Goal: Communication & Community: Participate in discussion

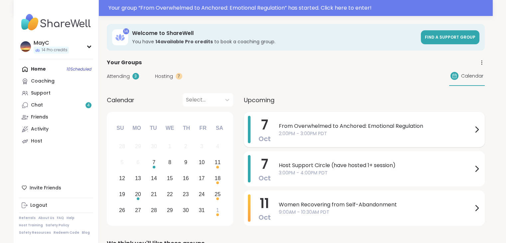
click at [317, 131] on span "2:00PM - 3:00PM PDT" at bounding box center [376, 133] width 194 height 7
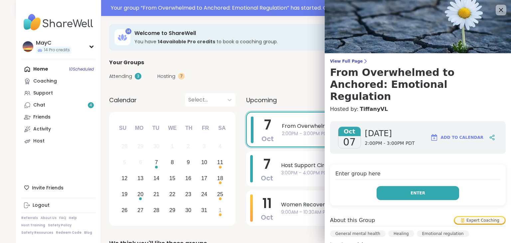
click at [391, 186] on button "Enter" at bounding box center [418, 193] width 83 height 14
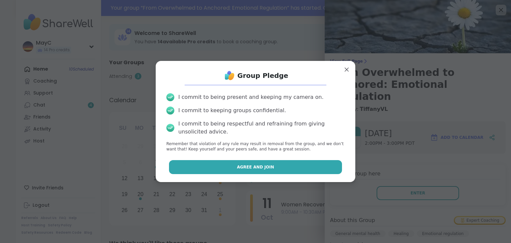
click at [277, 163] on button "Agree and Join" at bounding box center [255, 167] width 173 height 14
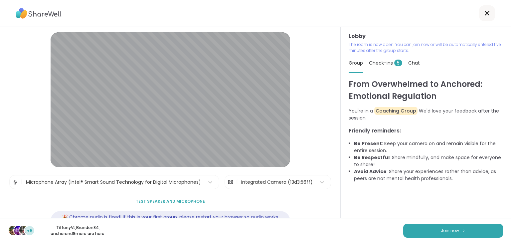
scroll to position [25, 0]
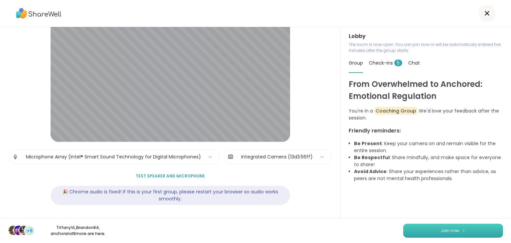
click at [468, 235] on button "Join now" at bounding box center [453, 231] width 100 height 14
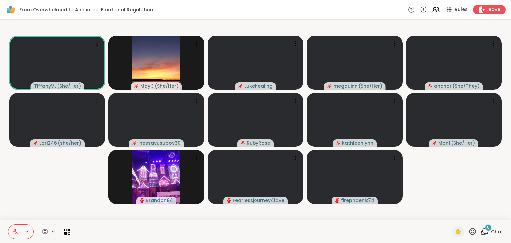
click at [481, 231] on icon at bounding box center [485, 231] width 8 height 8
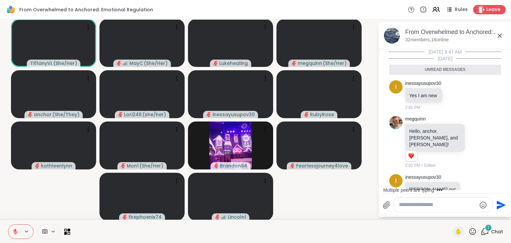
scroll to position [0, 0]
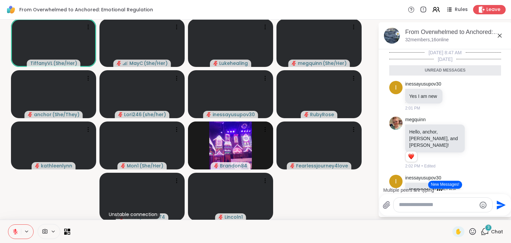
click at [433, 184] on button "New Messages!" at bounding box center [445, 185] width 34 height 8
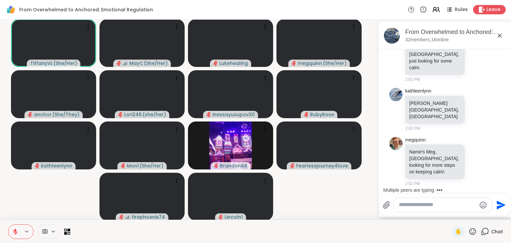
scroll to position [279, 0]
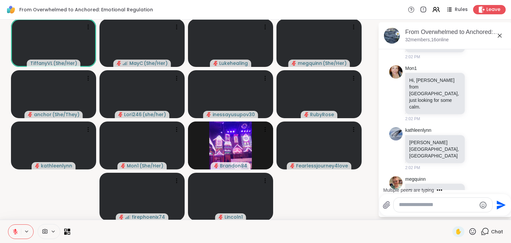
click at [496, 138] on div "10/6/2025, 8:47 AM Today i inessayusupov30 Yes I am new 2:01 PM megquinn Hello,…" at bounding box center [445, 28] width 133 height 514
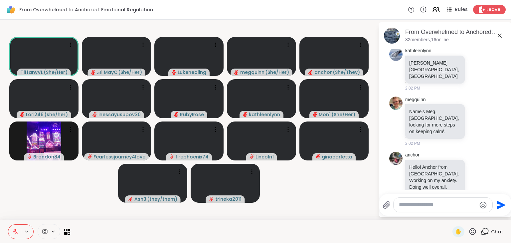
scroll to position [429, 0]
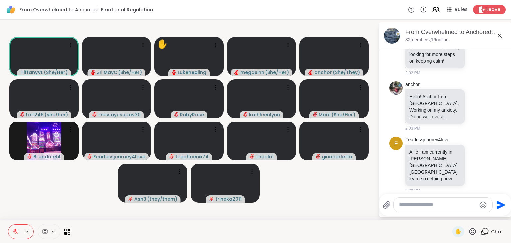
click at [411, 199] on link "Brandon84" at bounding box center [416, 202] width 23 height 7
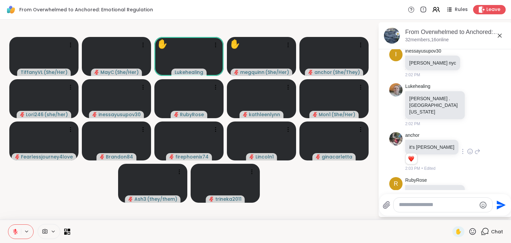
scroll to position [115, 0]
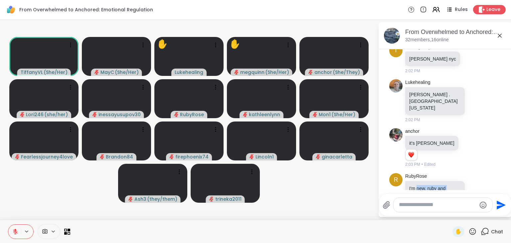
drag, startPoint x: 418, startPoint y: 168, endPoint x: 420, endPoint y: 182, distance: 14.1
click at [420, 185] on p "I'm new, ruby and partner be, from New York and Canada" at bounding box center [435, 198] width 52 height 27
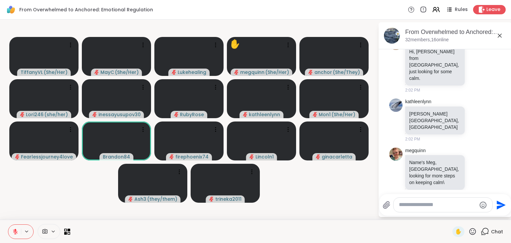
scroll to position [309, 0]
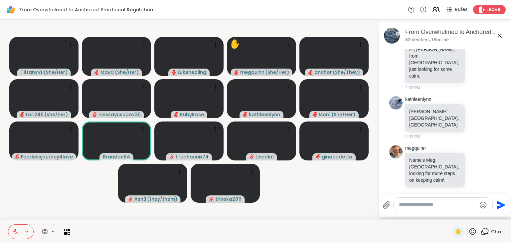
drag, startPoint x: 419, startPoint y: 162, endPoint x: 418, endPoint y: 168, distance: 6.4
click at [418, 212] on p "Hello! Anchor from Soflo. Working on my anxiety. Doing well overall." at bounding box center [435, 225] width 52 height 27
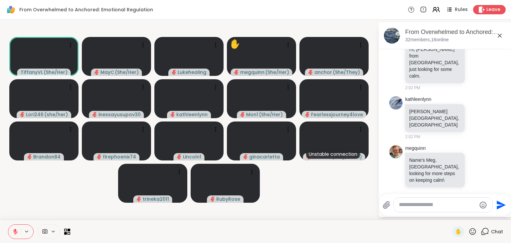
drag, startPoint x: 434, startPoint y: 170, endPoint x: 430, endPoint y: 178, distance: 8.8
click at [430, 212] on p "Hello! Anchor from [GEOGRAPHIC_DATA]. Working on my anxiety. Doing well overall." at bounding box center [435, 225] width 52 height 27
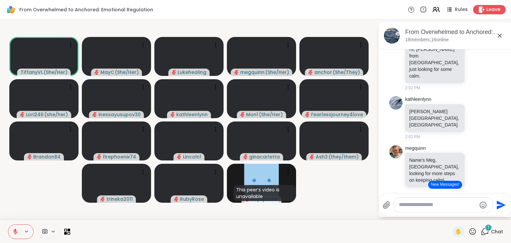
click at [439, 184] on button "New Messages!" at bounding box center [445, 185] width 34 height 8
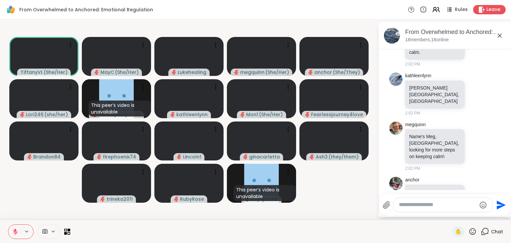
scroll to position [473, 0]
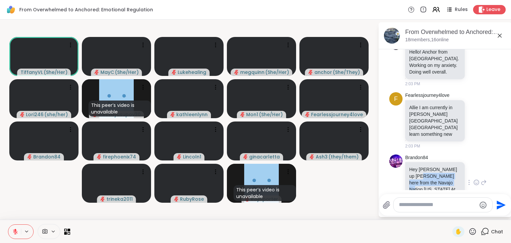
drag, startPoint x: 418, startPoint y: 104, endPoint x: 415, endPoint y: 121, distance: 17.0
click at [415, 166] on p "Hey [PERSON_NAME] up [PERSON_NAME] here from the Navajo Nation [US_STATE] At yo…" at bounding box center [435, 182] width 52 height 33
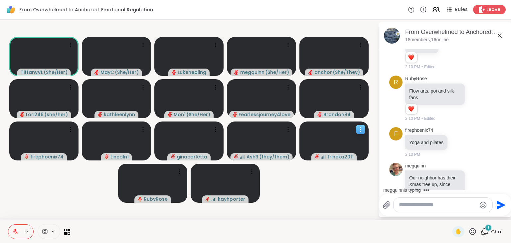
scroll to position [1052, 0]
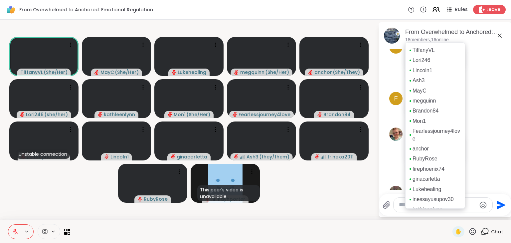
click at [434, 40] on p "18 members, 16 online" at bounding box center [427, 40] width 44 height 7
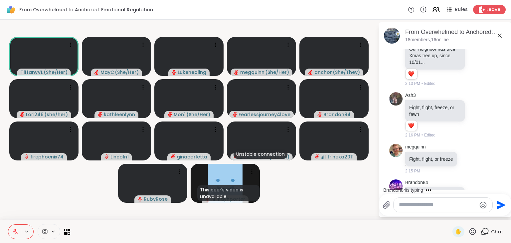
scroll to position [1181, 0]
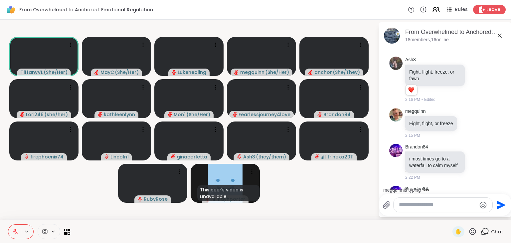
click at [423, 205] on textarea "Type your message" at bounding box center [438, 204] width 78 height 7
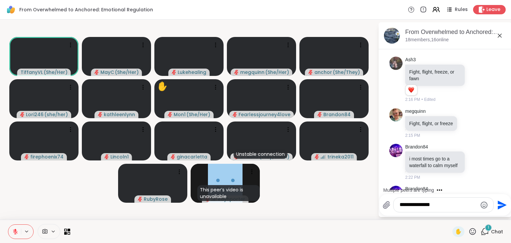
scroll to position [1223, 0]
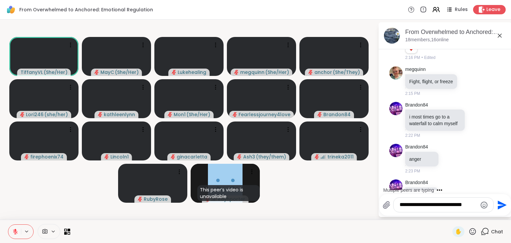
type textarea "**********"
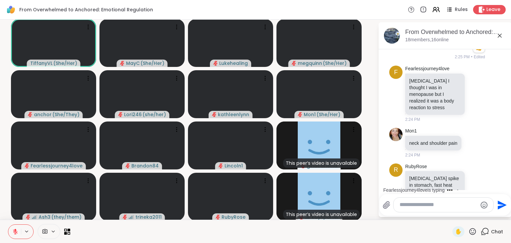
scroll to position [1466, 0]
drag, startPoint x: 424, startPoint y: 125, endPoint x: 420, endPoint y: 144, distance: 19.4
click at [420, 175] on p "Adrenaline spike in stomach, fast heat beat, hypervigilance to my surroundings,…" at bounding box center [435, 195] width 52 height 40
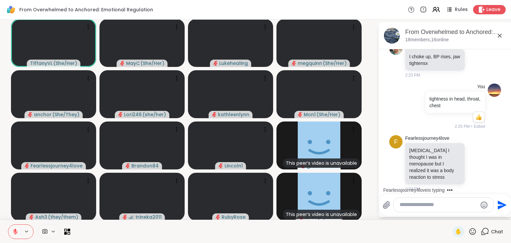
scroll to position [1392, 0]
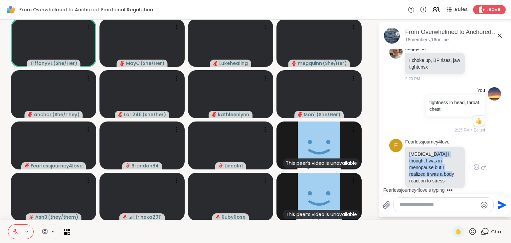
drag, startPoint x: 422, startPoint y: 91, endPoint x: 423, endPoint y: 112, distance: 21.6
click at [423, 151] on p "Hot flash I thought I was in menopause but I realized it was a body reaction to…" at bounding box center [435, 167] width 52 height 33
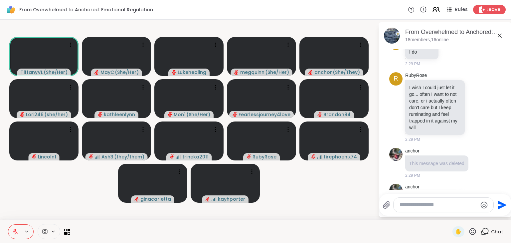
scroll to position [2190, 0]
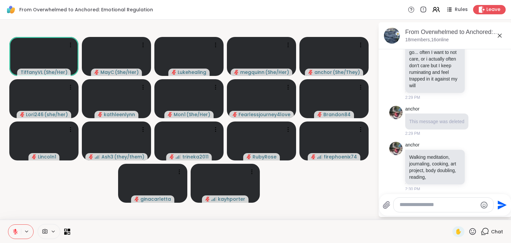
click at [416, 207] on textarea "Type your message" at bounding box center [439, 204] width 78 height 7
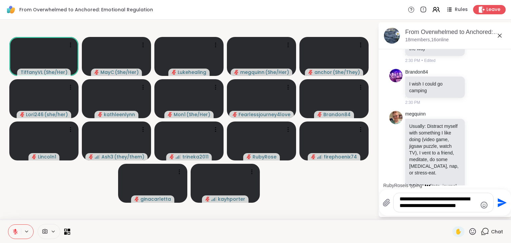
scroll to position [2365, 0]
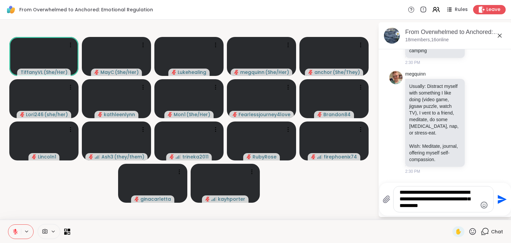
type textarea "**********"
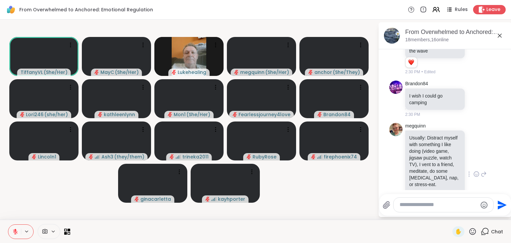
scroll to position [2322, 0]
drag, startPoint x: 426, startPoint y: 132, endPoint x: 425, endPoint y: 145, distance: 12.7
click at [425, 145] on p "Usually: Distract myself with something I like doing (video game, jigsaw puzzle…" at bounding box center [435, 161] width 52 height 53
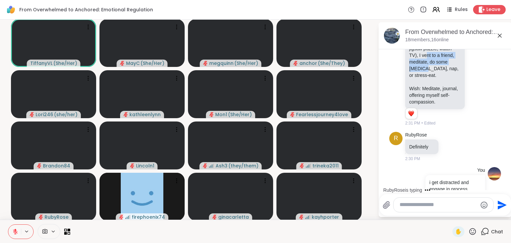
scroll to position [2493, 0]
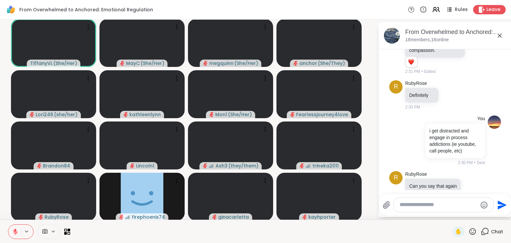
click at [469, 231] on icon at bounding box center [473, 231] width 8 height 8
click at [450, 213] on div "❤️" at bounding box center [453, 214] width 12 height 11
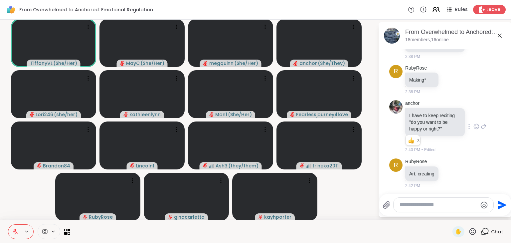
scroll to position [2761, 0]
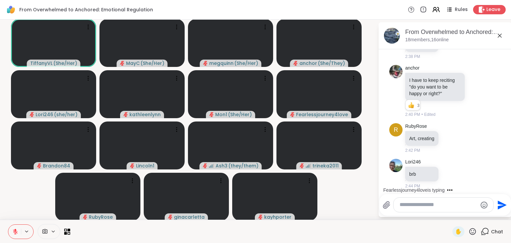
click at [407, 209] on div at bounding box center [444, 205] width 100 height 14
click at [400, 202] on textarea "Type your message" at bounding box center [439, 204] width 78 height 7
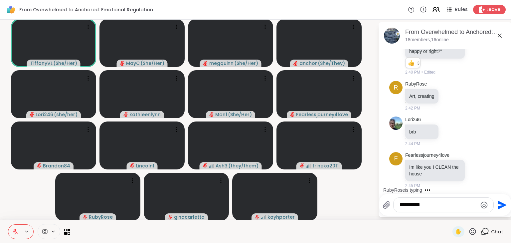
type textarea "**********"
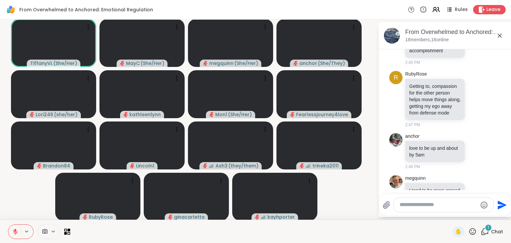
scroll to position [3160, 0]
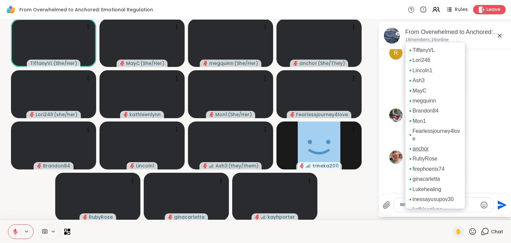
click at [416, 149] on link "anchor" at bounding box center [421, 148] width 16 height 7
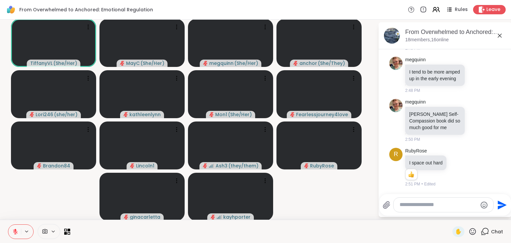
scroll to position [3253, 0]
click at [469, 234] on icon at bounding box center [473, 231] width 8 height 8
click at [450, 213] on span "❤️" at bounding box center [453, 214] width 7 height 8
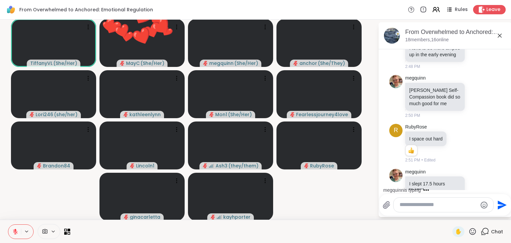
scroll to position [3295, 0]
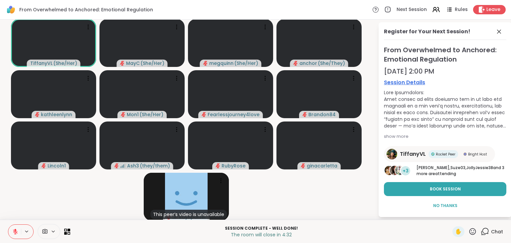
click at [333, 197] on video-player-container "TiffanyVL ( She/Her ) MayC ( She/Her ) megquinn ( She/Her ) anchor ( She/They )…" at bounding box center [189, 119] width 370 height 195
click at [437, 207] on span "No Thanks" at bounding box center [445, 206] width 24 height 6
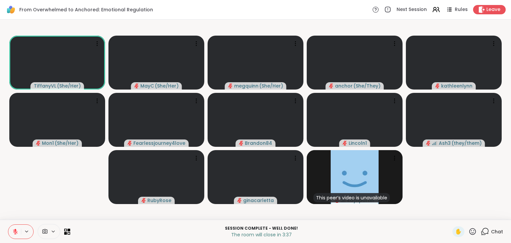
click at [481, 230] on icon at bounding box center [485, 231] width 8 height 8
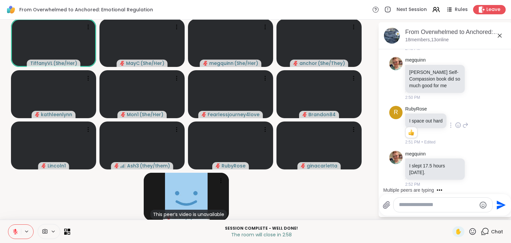
scroll to position [3371, 0]
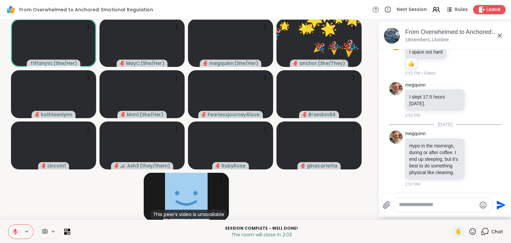
click at [470, 234] on icon at bounding box center [473, 231] width 7 height 7
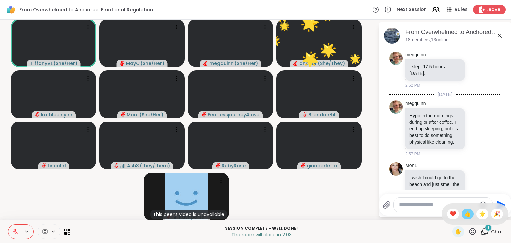
scroll to position [3419, 0]
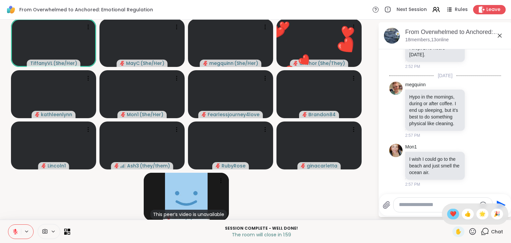
click at [450, 214] on span "❤️" at bounding box center [453, 214] width 7 height 8
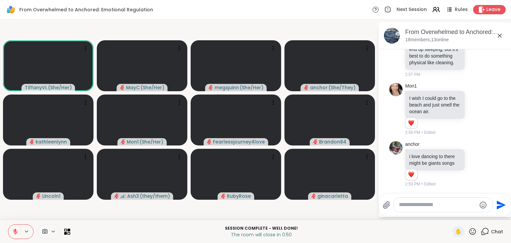
scroll to position [3487, 0]
click at [469, 233] on icon at bounding box center [473, 231] width 8 height 8
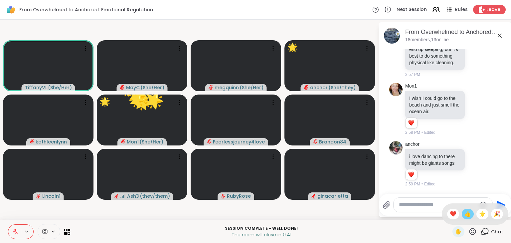
click at [465, 215] on div "👍" at bounding box center [468, 214] width 12 height 11
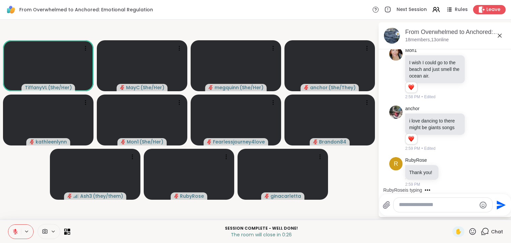
scroll to position [3522, 0]
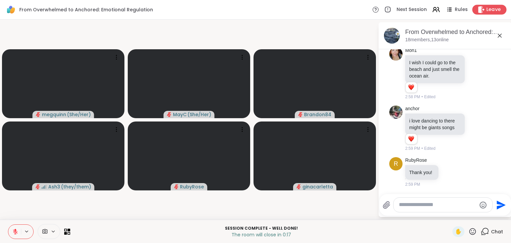
click at [489, 11] on span "Leave" at bounding box center [494, 9] width 15 height 7
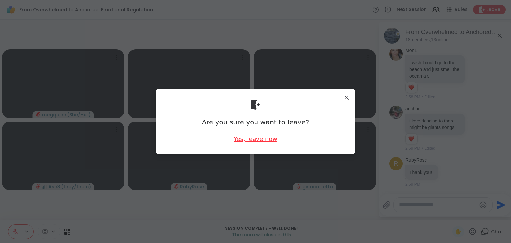
click at [261, 142] on div "Yes, leave now" at bounding box center [256, 139] width 44 height 8
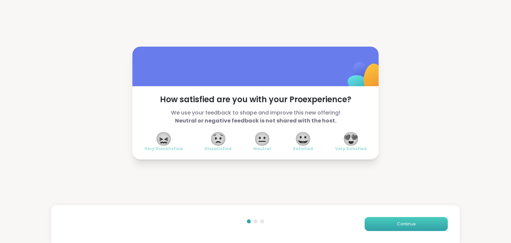
click at [397, 226] on span "Continue" at bounding box center [406, 224] width 19 height 6
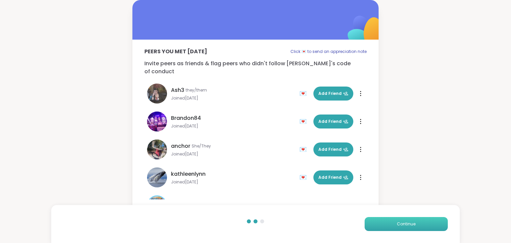
click at [391, 225] on button "Continue" at bounding box center [406, 224] width 83 height 14
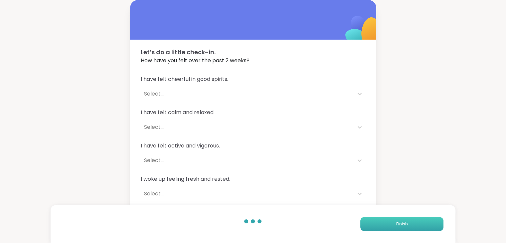
click at [391, 225] on button "Finish" at bounding box center [401, 224] width 83 height 14
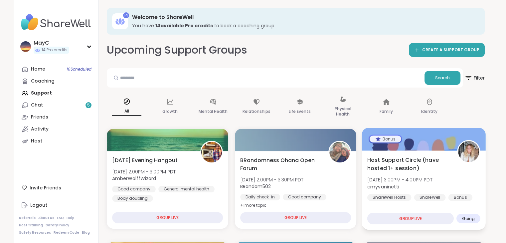
click at [422, 217] on div "GROUP LIVE" at bounding box center [410, 219] width 87 height 12
click at [404, 161] on span "Host Support Circle (have hosted 1+ session)" at bounding box center [408, 164] width 83 height 16
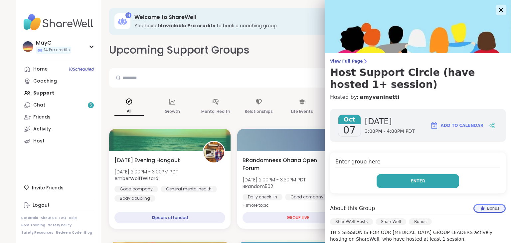
click at [411, 178] on span "Enter" at bounding box center [418, 181] width 15 height 6
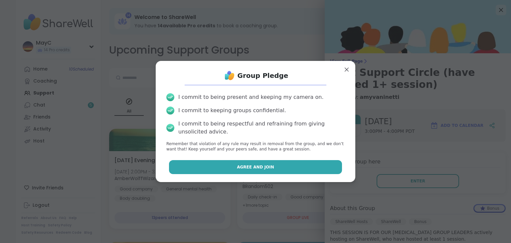
click at [329, 168] on button "Agree and Join" at bounding box center [255, 167] width 173 height 14
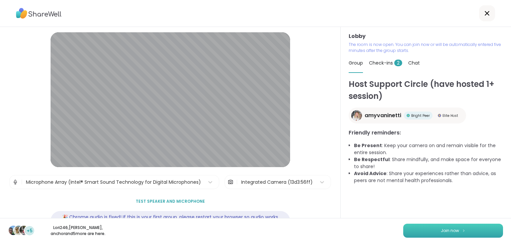
click at [416, 227] on button "Join now" at bounding box center [453, 231] width 100 height 14
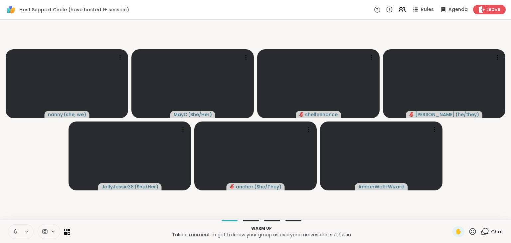
click at [483, 232] on icon at bounding box center [485, 231] width 8 height 8
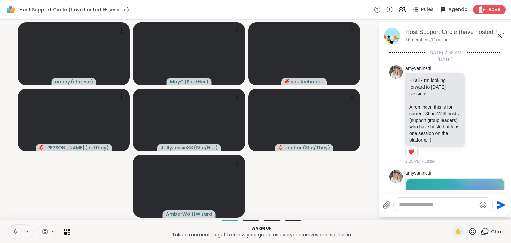
scroll to position [243, 0]
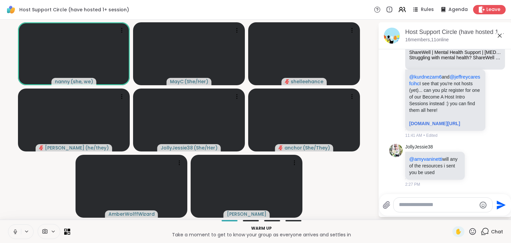
click at [15, 232] on icon at bounding box center [15, 230] width 2 height 3
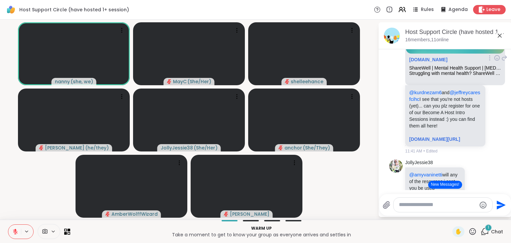
scroll to position [209, 0]
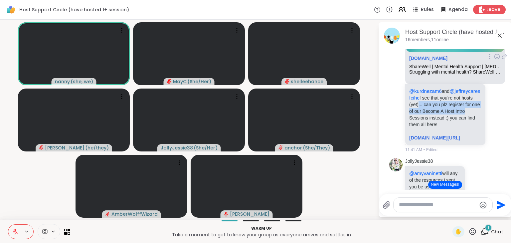
drag, startPoint x: 449, startPoint y: 108, endPoint x: 447, endPoint y: 124, distance: 16.8
click at [447, 124] on p "@kurdnezam6 and @jeffreycaresfcihc I see that you're not hosts (yet)... can you…" at bounding box center [445, 108] width 72 height 40
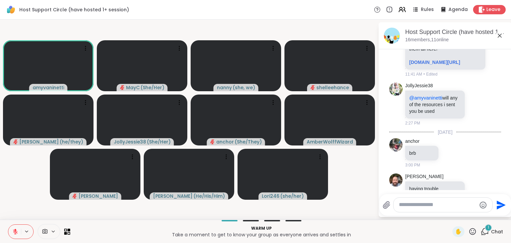
scroll to position [333, 0]
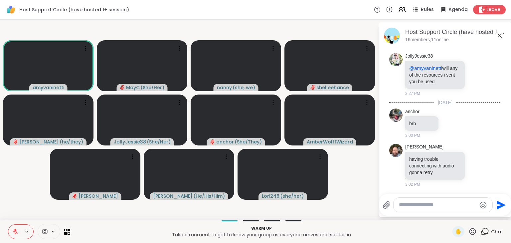
click at [355, 187] on video-player-container "amyvaninetti MayC ( She/Her ) nanny ( she, we ) shelleehance spencer ( he/they …" at bounding box center [189, 119] width 370 height 195
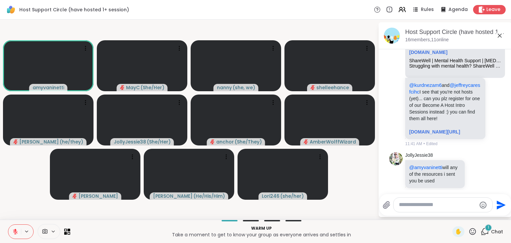
scroll to position [0, 0]
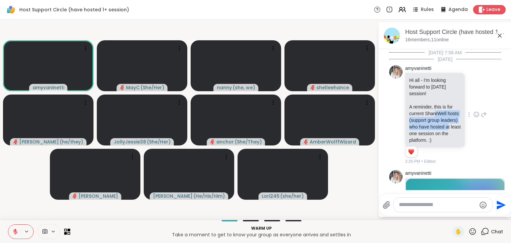
drag, startPoint x: 434, startPoint y: 110, endPoint x: 427, endPoint y: 134, distance: 25.2
click at [427, 134] on p "A reminder, this is for current ShareWell hosts (support group leaders) who hav…" at bounding box center [435, 123] width 52 height 40
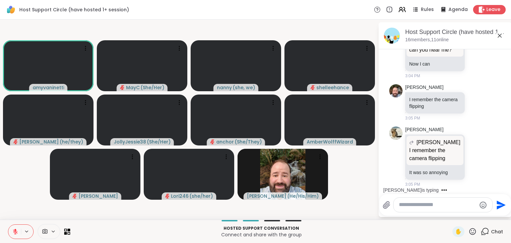
scroll to position [675, 0]
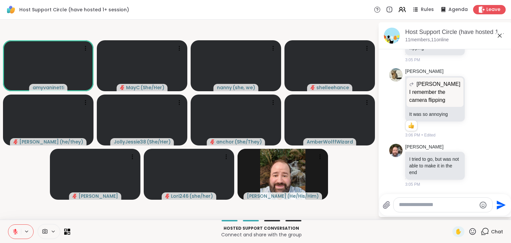
click at [469, 232] on icon at bounding box center [473, 231] width 8 height 8
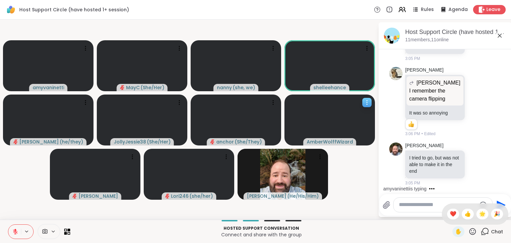
scroll to position [753, 0]
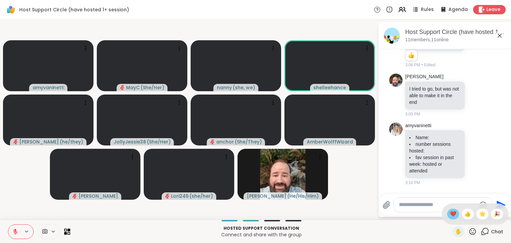
click at [450, 216] on span "❤️" at bounding box center [453, 214] width 7 height 8
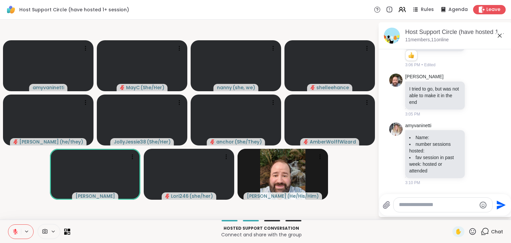
click at [470, 233] on icon at bounding box center [473, 231] width 7 height 7
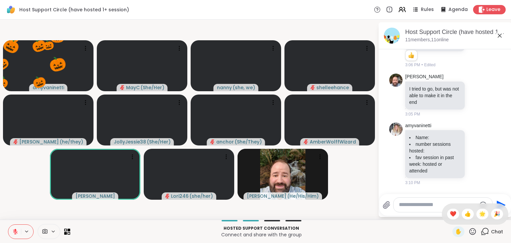
click at [470, 233] on icon at bounding box center [473, 231] width 7 height 7
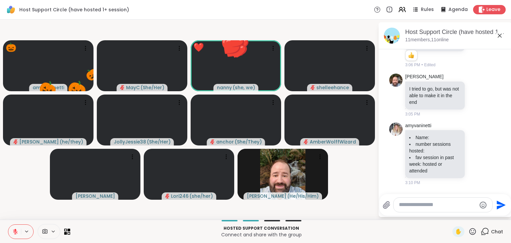
click at [470, 233] on icon at bounding box center [473, 231] width 7 height 7
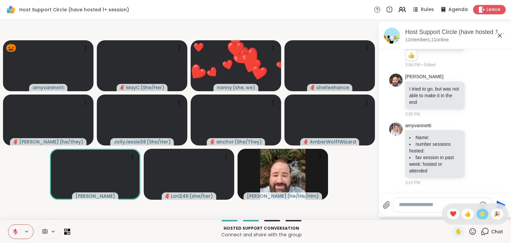
click at [479, 215] on span "🌟" at bounding box center [482, 214] width 7 height 8
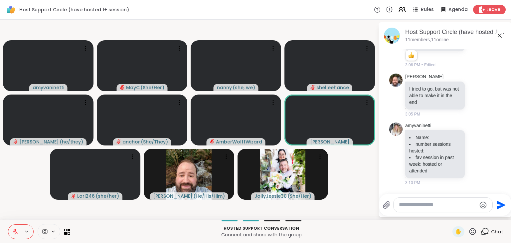
click at [470, 234] on icon at bounding box center [473, 231] width 7 height 7
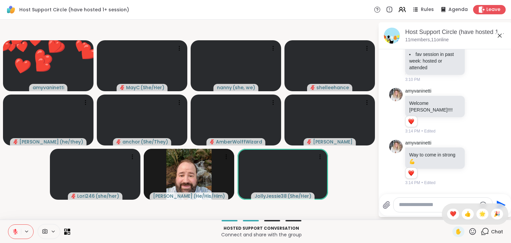
scroll to position [916, 0]
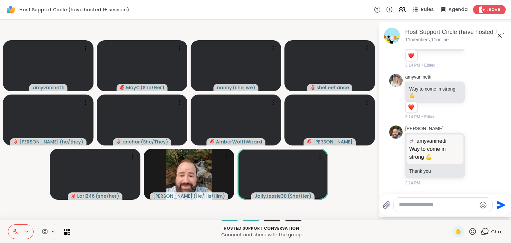
click at [17, 235] on button at bounding box center [14, 232] width 13 height 14
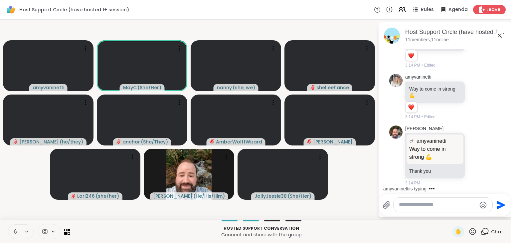
click at [11, 233] on button at bounding box center [14, 232] width 13 height 14
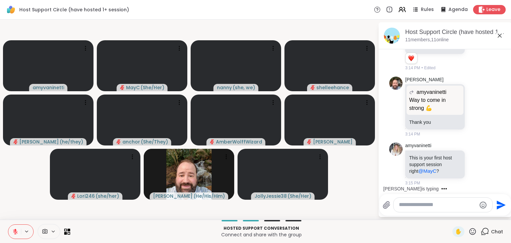
click at [13, 229] on icon at bounding box center [15, 232] width 6 height 6
click at [13, 229] on icon at bounding box center [14, 232] width 6 height 6
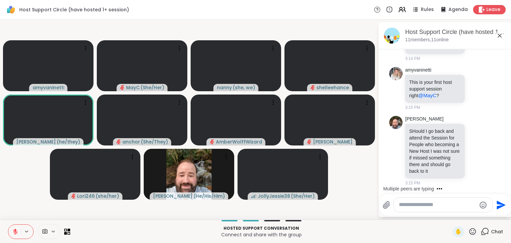
scroll to position [1102, 0]
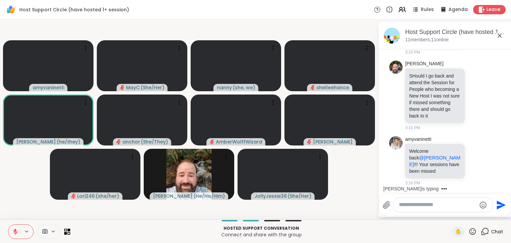
click at [470, 233] on icon at bounding box center [473, 231] width 7 height 7
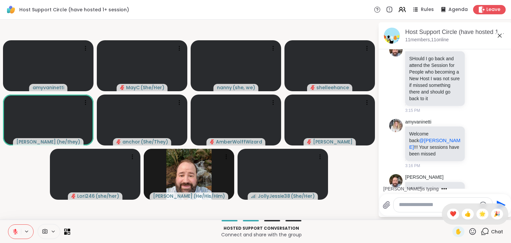
scroll to position [1137, 0]
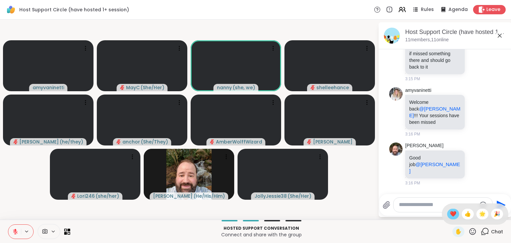
click at [450, 215] on span "❤️" at bounding box center [453, 214] width 7 height 8
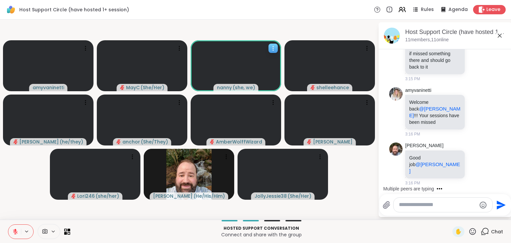
click at [237, 59] on video at bounding box center [236, 65] width 91 height 51
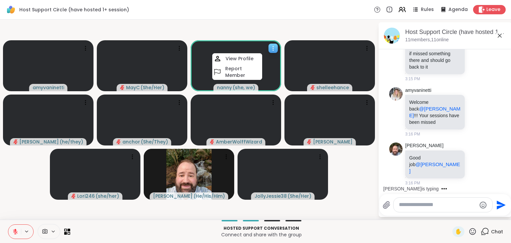
click at [237, 59] on h4 "View Profile" at bounding box center [240, 58] width 28 height 7
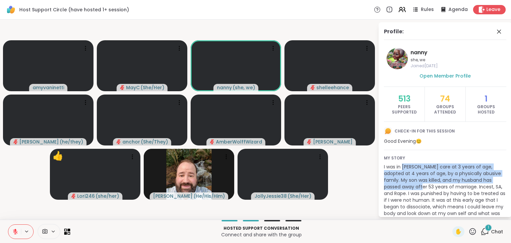
drag, startPoint x: 403, startPoint y: 164, endPoint x: 406, endPoint y: 189, distance: 25.1
click at [406, 189] on p "I was in foster care at 3 years of age, adopted at 4 years of age, by a physica…" at bounding box center [445, 199] width 122 height 73
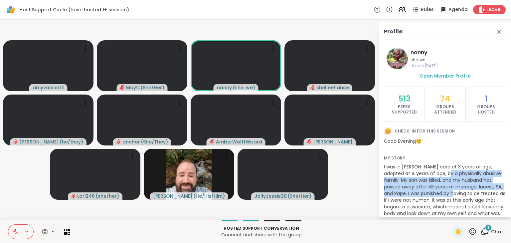
drag, startPoint x: 443, startPoint y: 196, endPoint x: 435, endPoint y: 173, distance: 24.3
click at [435, 173] on p "I was in foster care at 3 years of age, adopted at 4 years of age, by a physica…" at bounding box center [445, 199] width 122 height 73
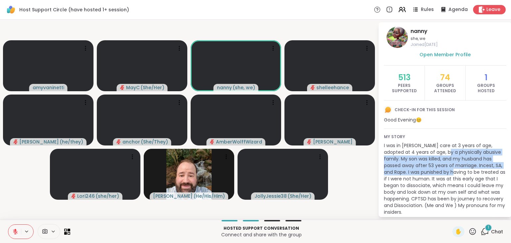
scroll to position [26, 0]
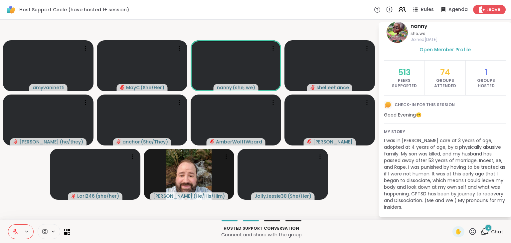
click at [469, 229] on icon at bounding box center [473, 231] width 8 height 8
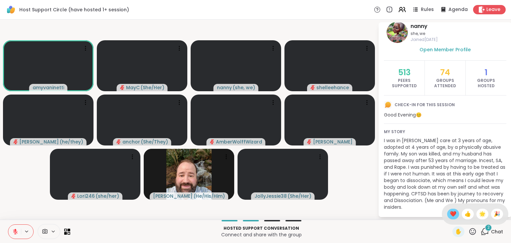
click at [450, 211] on span "❤️" at bounding box center [453, 214] width 7 height 8
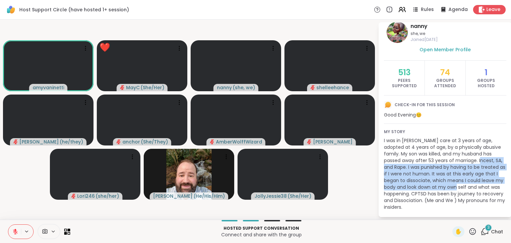
drag, startPoint x: 464, startPoint y: 157, endPoint x: 457, endPoint y: 186, distance: 29.9
click at [457, 186] on p "I was in foster care at 3 years of age, adopted at 4 years of age, by a physica…" at bounding box center [445, 173] width 122 height 73
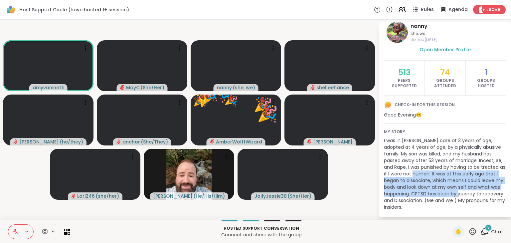
drag, startPoint x: 476, startPoint y: 192, endPoint x: 412, endPoint y: 176, distance: 65.2
click at [412, 176] on p "I was in foster care at 3 years of age, adopted at 4 years of age, by a physica…" at bounding box center [445, 173] width 122 height 73
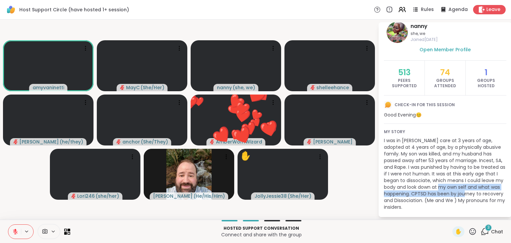
drag, startPoint x: 480, startPoint y: 195, endPoint x: 446, endPoint y: 188, distance: 35.4
click at [446, 188] on p "I was in foster care at 3 years of age, adopted at 4 years of age, by a physica…" at bounding box center [445, 173] width 122 height 73
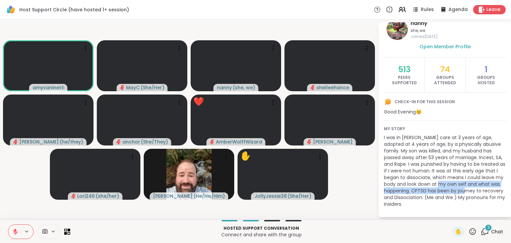
scroll to position [0, 0]
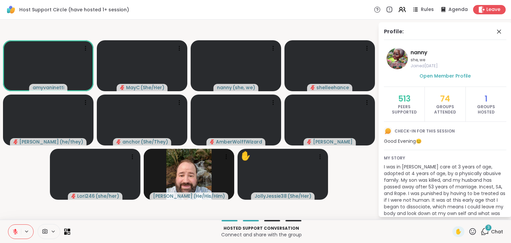
click at [485, 231] on div "3" at bounding box center [488, 227] width 7 height 7
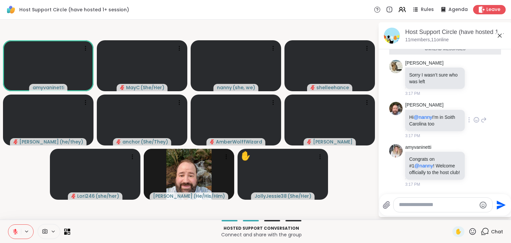
scroll to position [1311, 0]
drag, startPoint x: 434, startPoint y: 160, endPoint x: 431, endPoint y: 169, distance: 9.3
click at [431, 169] on p "Congrats on #1 @nanny ! Welcome officially to the host club!" at bounding box center [435, 166] width 52 height 20
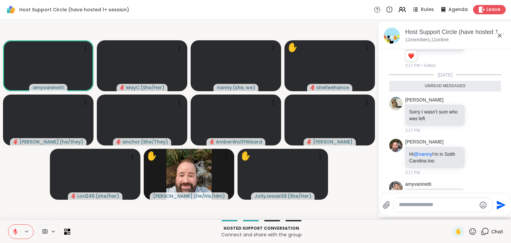
scroll to position [1428, 0]
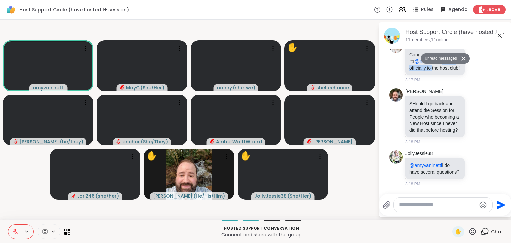
click at [462, 60] on icon at bounding box center [464, 59] width 4 height 4
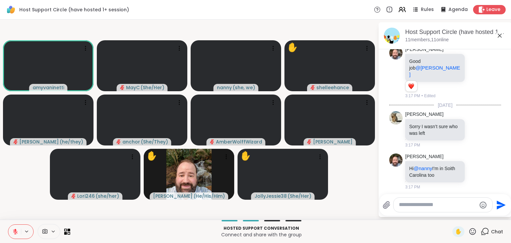
scroll to position [1413, 0]
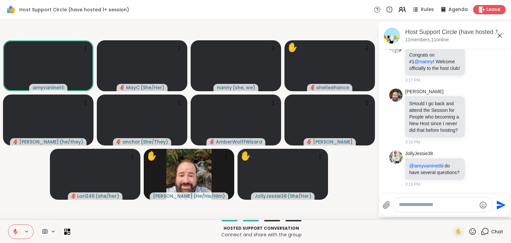
click at [422, 204] on textarea "Type your message" at bounding box center [438, 204] width 78 height 7
click at [421, 13] on span "Rules" at bounding box center [428, 9] width 14 height 7
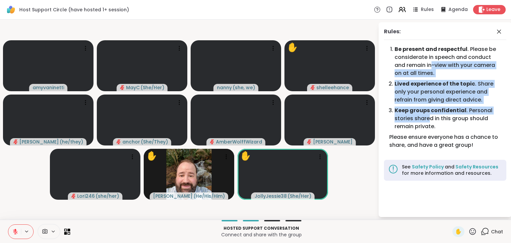
drag, startPoint x: 433, startPoint y: 63, endPoint x: 429, endPoint y: 119, distance: 56.1
click at [429, 119] on ol "Be present and respectful . Please be considerate in speech and conduct and rem…" at bounding box center [445, 89] width 112 height 88
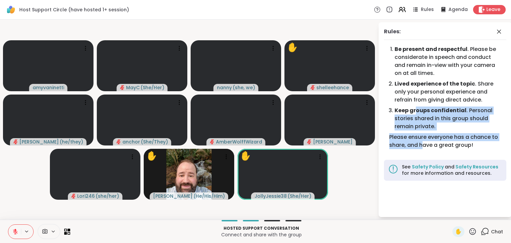
drag, startPoint x: 423, startPoint y: 147, endPoint x: 417, endPoint y: 111, distance: 36.4
click at [417, 111] on div "Be present and respectful . Please be considerate in speech and conduct and rem…" at bounding box center [445, 99] width 122 height 109
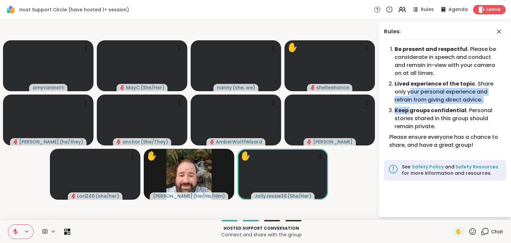
drag, startPoint x: 411, startPoint y: 89, endPoint x: 411, endPoint y: 109, distance: 20.3
click at [411, 109] on ol "Be present and respectful . Please be considerate in speech and conduct and rem…" at bounding box center [445, 89] width 112 height 88
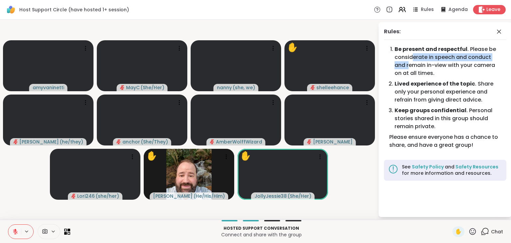
drag, startPoint x: 412, startPoint y: 57, endPoint x: 410, endPoint y: 69, distance: 12.5
click at [410, 69] on li "Be present and respectful . Please be considerate in speech and conduct and rem…" at bounding box center [448, 61] width 106 height 32
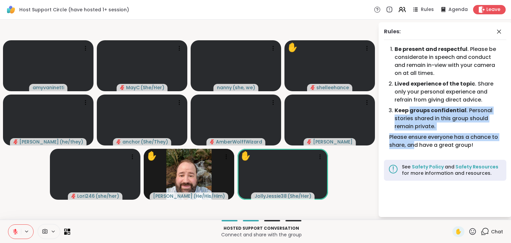
drag, startPoint x: 414, startPoint y: 150, endPoint x: 410, endPoint y: 114, distance: 36.2
click at [410, 114] on div "Be present and respectful . Please be considerate in speech and conduct and rem…" at bounding box center [445, 99] width 122 height 109
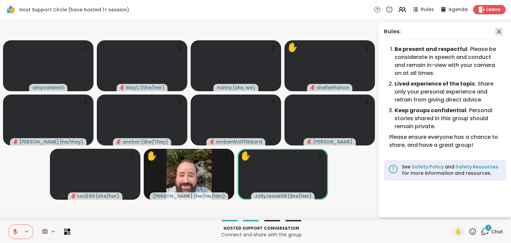
click at [496, 34] on icon at bounding box center [499, 32] width 8 height 8
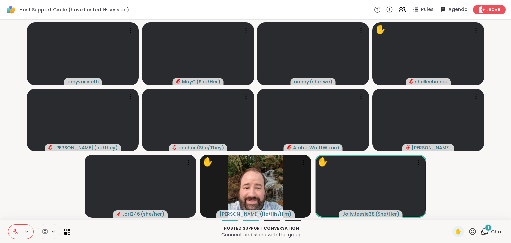
click at [483, 232] on icon at bounding box center [485, 231] width 8 height 8
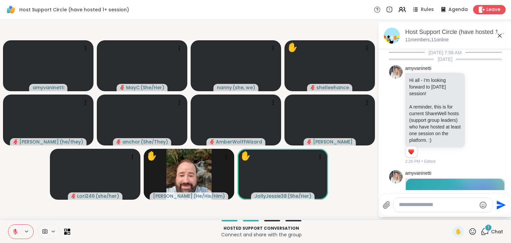
scroll to position [1471, 0]
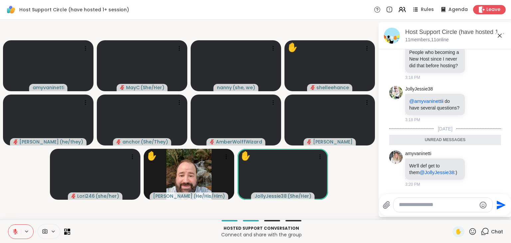
click at [416, 205] on textarea "Type your message" at bounding box center [438, 204] width 78 height 7
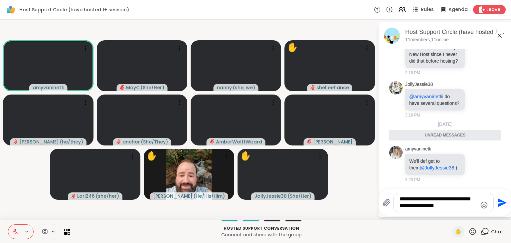
click at [16, 229] on icon at bounding box center [15, 232] width 6 height 6
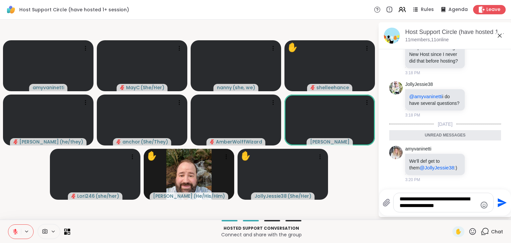
click at [464, 207] on textarea "**********" at bounding box center [439, 203] width 78 height 14
type textarea "**********"
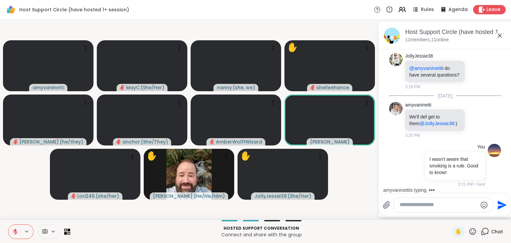
scroll to position [1585, 0]
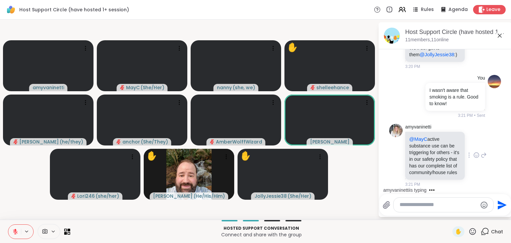
click at [474, 152] on icon at bounding box center [477, 155] width 6 height 7
click at [452, 139] on div "amyvaninetti @MayC active substance use can be triggering for others - it's in …" at bounding box center [446, 156] width 82 height 64
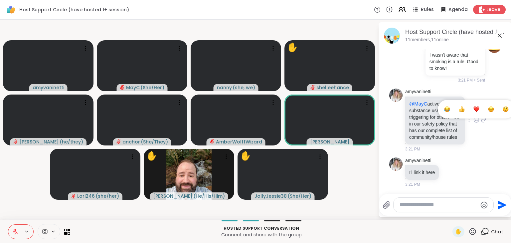
click at [459, 106] on div "Select Reaction: Thumbs up" at bounding box center [462, 109] width 6 height 6
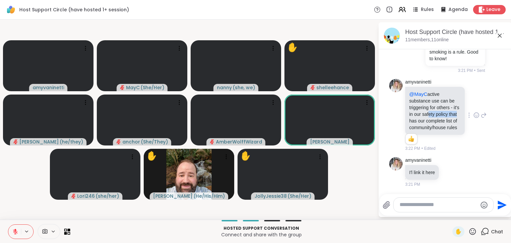
drag, startPoint x: 433, startPoint y: 108, endPoint x: 428, endPoint y: 120, distance: 12.7
click at [428, 120] on p "@MayC active substance use can be triggering for others - it's in our safety po…" at bounding box center [435, 111] width 52 height 40
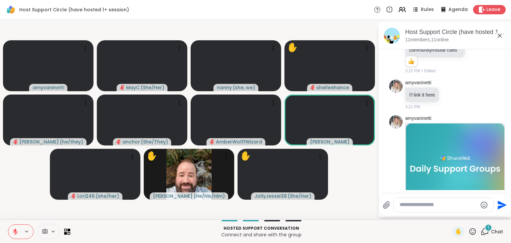
click at [469, 231] on icon at bounding box center [473, 231] width 8 height 8
click at [465, 216] on span "👍" at bounding box center [468, 214] width 7 height 8
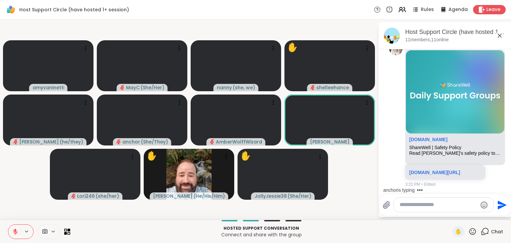
click at [408, 203] on textarea "Type your message" at bounding box center [439, 204] width 78 height 7
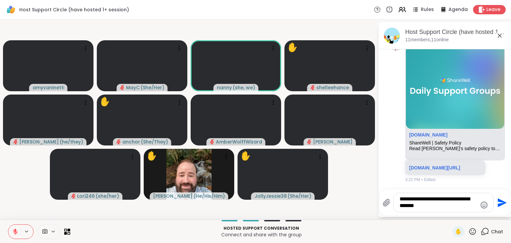
type textarea "**********"
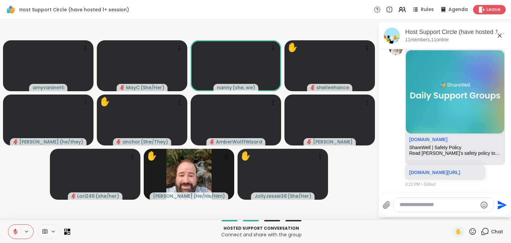
scroll to position [1829, 0]
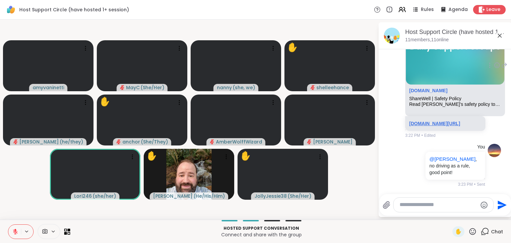
drag, startPoint x: 424, startPoint y: 127, endPoint x: 414, endPoint y: 133, distance: 11.6
click at [414, 126] on link "sharewellnow.com/safety-policy" at bounding box center [434, 123] width 51 height 5
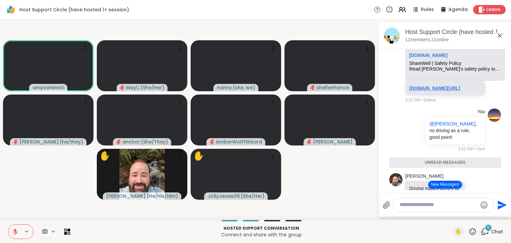
scroll to position [1929, 0]
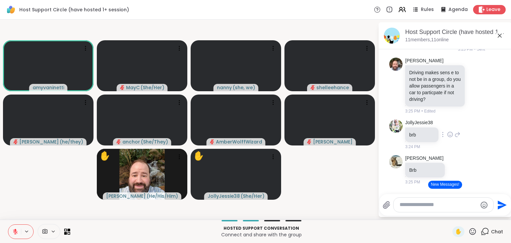
click at [471, 152] on div "JollyJessie38 brb 3:24 PM" at bounding box center [445, 135] width 112 height 36
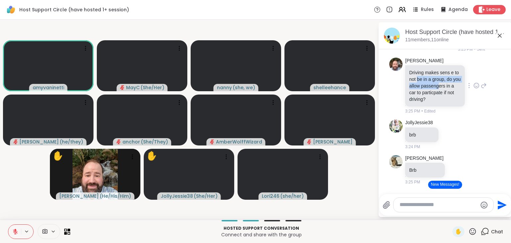
drag, startPoint x: 422, startPoint y: 116, endPoint x: 426, endPoint y: 127, distance: 12.3
click at [426, 103] on p "Driving makes sens e to not be in a group, do you allow passengers in a car to …" at bounding box center [435, 85] width 52 height 33
drag, startPoint x: 430, startPoint y: 142, endPoint x: 426, endPoint y: 117, distance: 25.6
click at [426, 103] on p "Driving makes sens e to not be in a group, do you allow passengers in a car to …" at bounding box center [435, 85] width 52 height 33
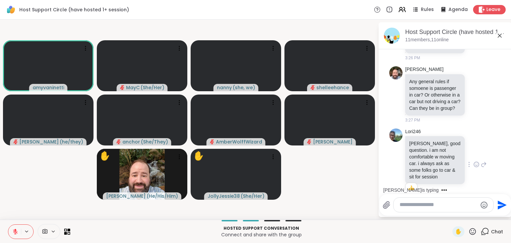
scroll to position [2186, 0]
drag, startPoint x: 429, startPoint y: 125, endPoint x: 433, endPoint y: 143, distance: 17.6
click at [433, 111] on p "Any general rules if somoene is passenger in car? Or otherwise in a car but not…" at bounding box center [435, 94] width 52 height 33
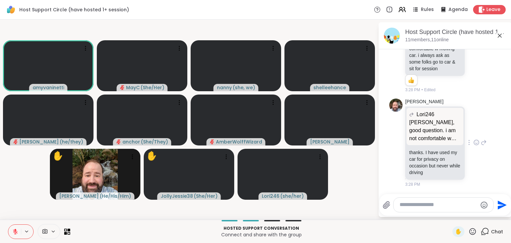
scroll to position [2317, 0]
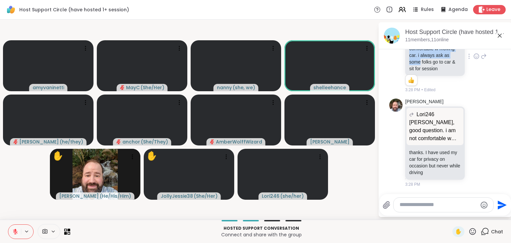
drag, startPoint x: 417, startPoint y: 65, endPoint x: 421, endPoint y: 85, distance: 20.1
click at [421, 72] on p "brian, good question. i am not comfortable w moving car. i always ask as some f…" at bounding box center [435, 52] width 52 height 40
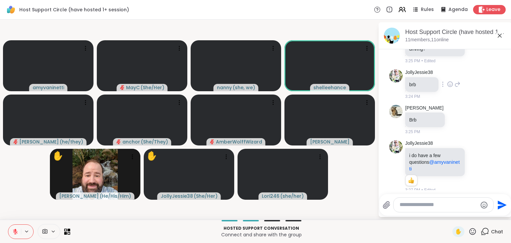
scroll to position [1886, 0]
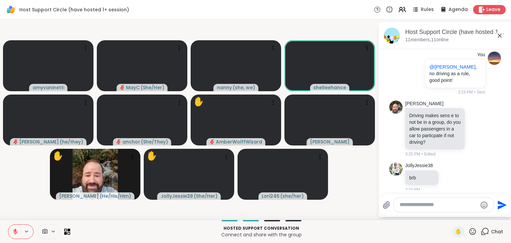
click at [470, 231] on icon at bounding box center [473, 231] width 7 height 7
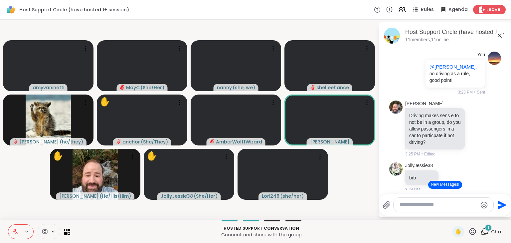
click at [481, 232] on icon at bounding box center [485, 231] width 8 height 8
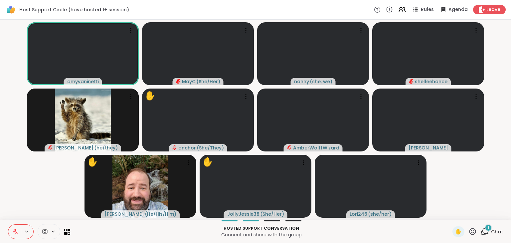
click at [481, 232] on icon at bounding box center [485, 231] width 8 height 8
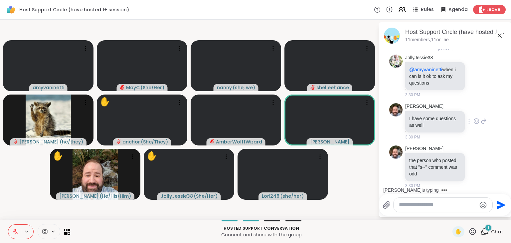
scroll to position [2481, 0]
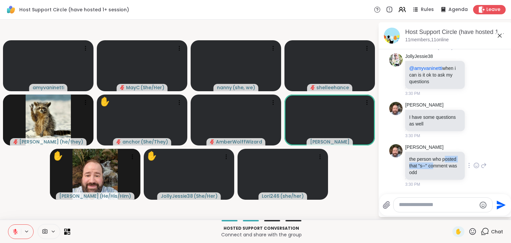
drag, startPoint x: 411, startPoint y: 164, endPoint x: 414, endPoint y: 174, distance: 10.7
click at [414, 174] on p "the person who posted that "s--" comment was odd" at bounding box center [435, 166] width 52 height 20
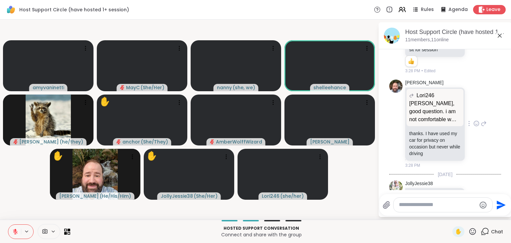
scroll to position [2351, 0]
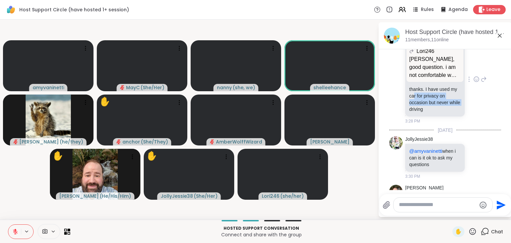
drag, startPoint x: 421, startPoint y: 142, endPoint x: 420, endPoint y: 156, distance: 14.0
click at [420, 112] on p "thanks. I have used my car for privacy on occasion but never while driving" at bounding box center [435, 99] width 52 height 27
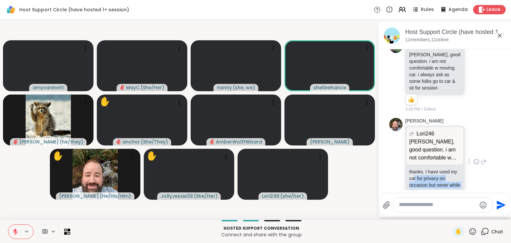
scroll to position [2268, 0]
click at [469, 232] on icon at bounding box center [473, 231] width 8 height 8
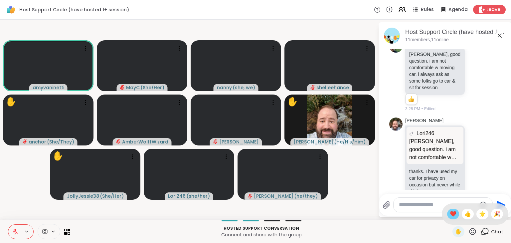
click at [450, 216] on span "❤️" at bounding box center [453, 214] width 7 height 8
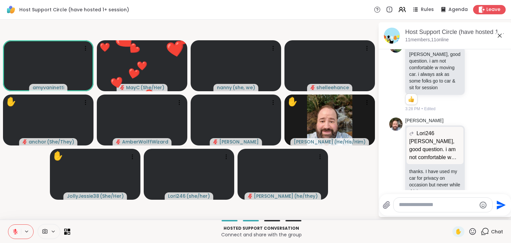
click at [415, 207] on textarea "Type your message" at bounding box center [438, 204] width 78 height 7
click at [428, 205] on textarea "Type your message" at bounding box center [438, 204] width 78 height 7
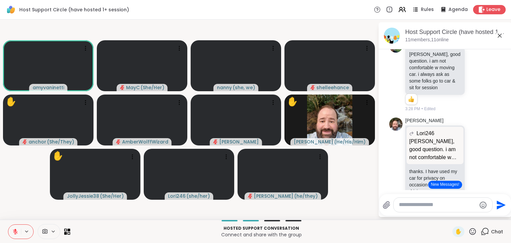
scroll to position [2545, 0]
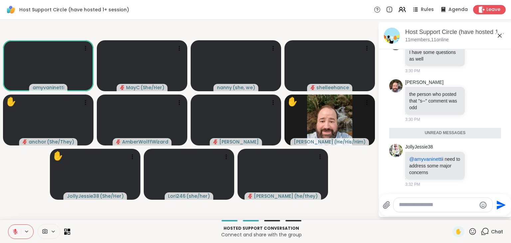
click at [422, 206] on textarea "Type your message" at bounding box center [438, 204] width 78 height 7
click at [470, 232] on icon at bounding box center [473, 231] width 8 height 8
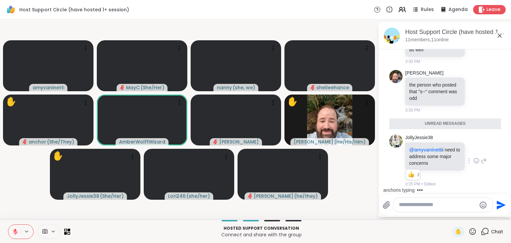
click at [474, 161] on icon at bounding box center [477, 160] width 6 height 7
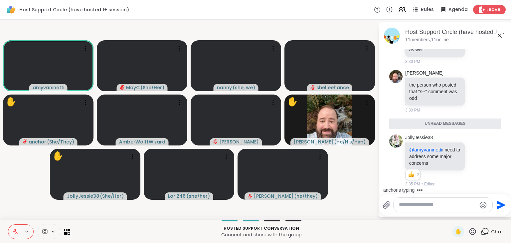
click at [469, 231] on icon at bounding box center [473, 231] width 8 height 8
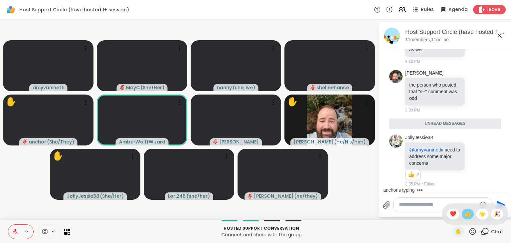
click at [465, 213] on span "👍" at bounding box center [468, 214] width 7 height 8
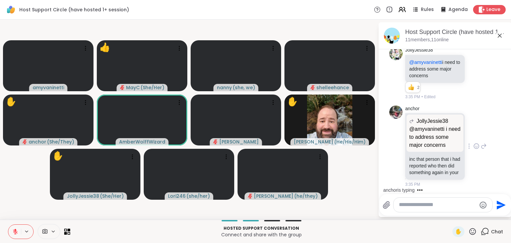
scroll to position [2633, 0]
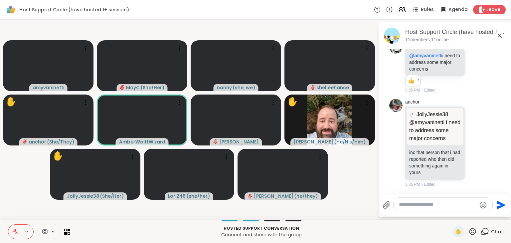
click at [469, 229] on icon at bounding box center [473, 231] width 8 height 8
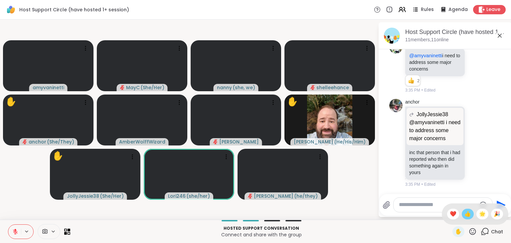
click at [465, 216] on span "👍" at bounding box center [468, 214] width 7 height 8
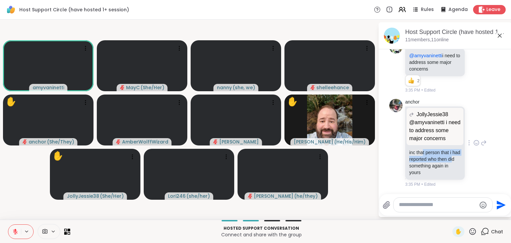
drag, startPoint x: 423, startPoint y: 155, endPoint x: 425, endPoint y: 165, distance: 10.2
click at [425, 165] on p "inc that person that i had reported who then did something again in yours" at bounding box center [435, 162] width 52 height 27
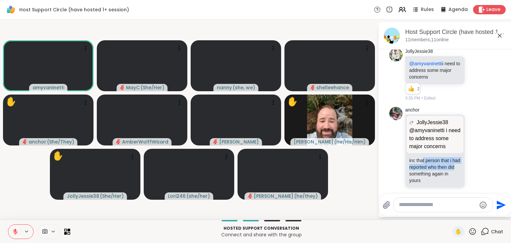
scroll to position [2539, 0]
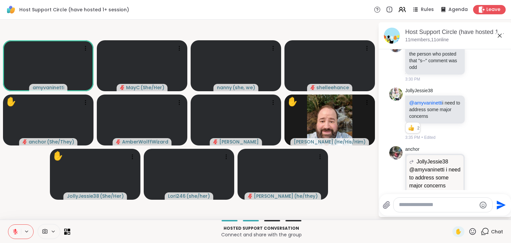
click at [469, 232] on icon at bounding box center [473, 231] width 8 height 8
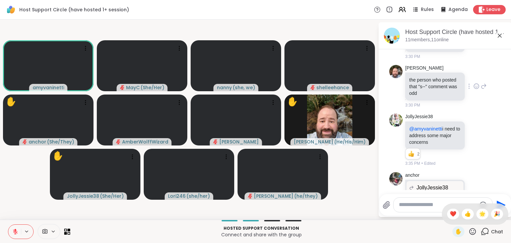
scroll to position [2513, 0]
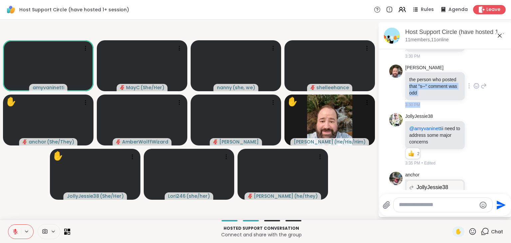
drag, startPoint x: 423, startPoint y: 132, endPoint x: 425, endPoint y: 152, distance: 19.7
click at [425, 108] on div "Brian_L the person who posted that "s--" comment was odd 3:30 PM" at bounding box center [435, 87] width 61 height 44
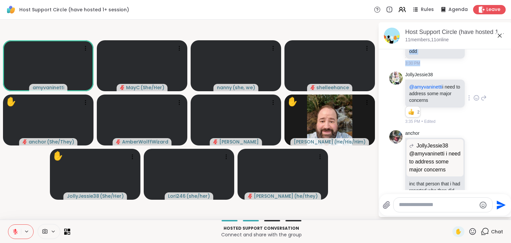
scroll to position [2554, 0]
drag, startPoint x: 433, startPoint y: 141, endPoint x: 434, endPoint y: 152, distance: 10.8
click at [434, 108] on div "@amyvaninetti i need to address some major concerns" at bounding box center [435, 94] width 60 height 28
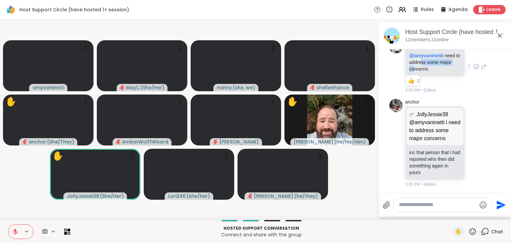
scroll to position [2633, 0]
click at [418, 121] on p "@amyvaninetti i need to address some major concerns" at bounding box center [435, 130] width 52 height 24
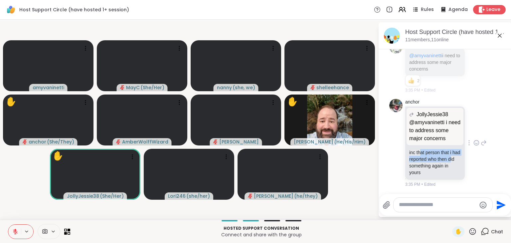
drag, startPoint x: 421, startPoint y: 153, endPoint x: 421, endPoint y: 162, distance: 9.3
click at [421, 162] on p "inc that person that i had reported who then did something again in yours" at bounding box center [435, 162] width 52 height 27
drag, startPoint x: 434, startPoint y: 172, endPoint x: 418, endPoint y: 154, distance: 23.6
click at [418, 154] on p "inc that person that i had reported who then did something again in yours" at bounding box center [435, 162] width 52 height 27
click at [442, 174] on p "inc that person that i had reported who then did something again in yours" at bounding box center [435, 162] width 52 height 27
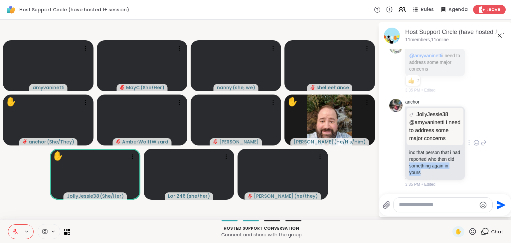
drag, startPoint x: 442, startPoint y: 174, endPoint x: 425, endPoint y: 167, distance: 18.7
click at [425, 167] on p "inc that person that i had reported who then did something again in yours" at bounding box center [435, 162] width 52 height 27
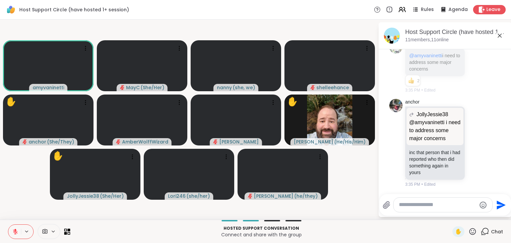
click at [418, 205] on textarea "Type your message" at bounding box center [438, 204] width 78 height 7
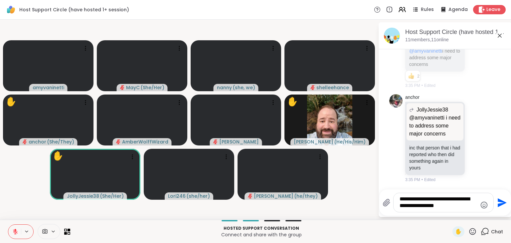
click at [447, 200] on textarea "**********" at bounding box center [439, 203] width 78 height 14
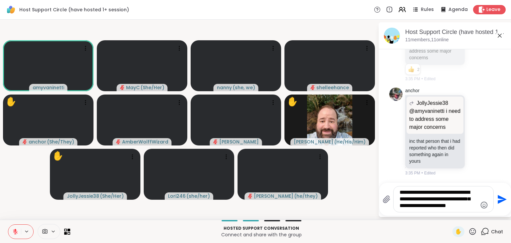
click at [467, 194] on textarea "**********" at bounding box center [439, 199] width 78 height 20
click at [440, 205] on textarea "**********" at bounding box center [439, 199] width 78 height 20
click at [451, 193] on textarea "**********" at bounding box center [439, 199] width 78 height 20
type textarea "**********"
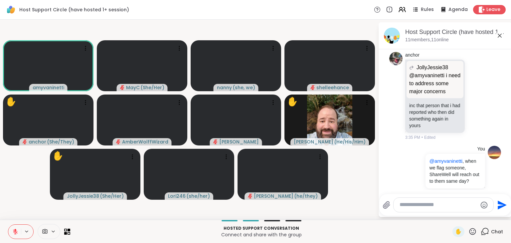
scroll to position [2695, 0]
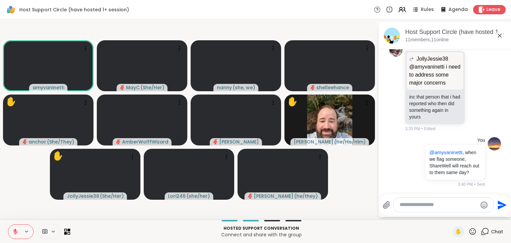
click at [470, 233] on icon at bounding box center [473, 231] width 8 height 8
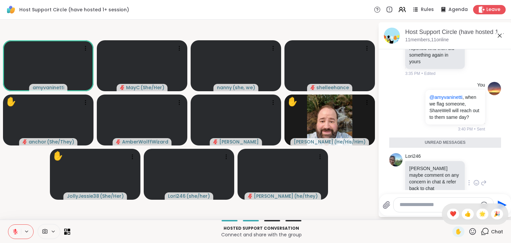
scroll to position [2692, 0]
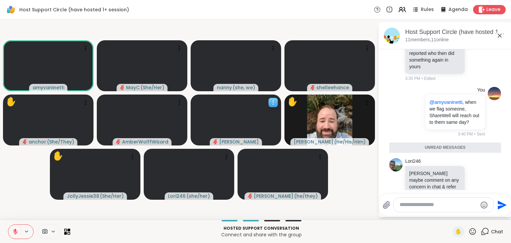
click at [271, 103] on icon at bounding box center [273, 102] width 7 height 7
click at [251, 119] on h4 "Report Member" at bounding box center [252, 120] width 36 height 13
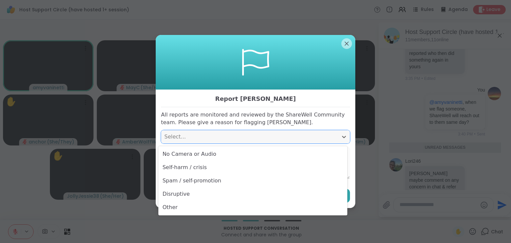
click at [255, 136] on div "Select..." at bounding box center [249, 137] width 170 height 8
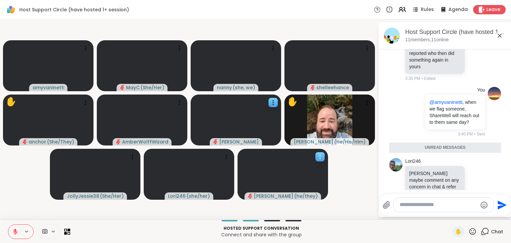
click at [272, 176] on video at bounding box center [283, 174] width 91 height 51
click at [290, 178] on h4 "View Profile" at bounding box center [299, 177] width 28 height 7
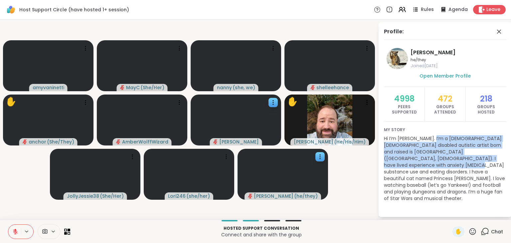
drag, startPoint x: 432, startPoint y: 138, endPoint x: 437, endPoint y: 167, distance: 29.2
click at [437, 167] on p "Hi I’m spencer. I’m a queer trans/non binary disabled autistic artist born and …" at bounding box center [445, 168] width 122 height 67
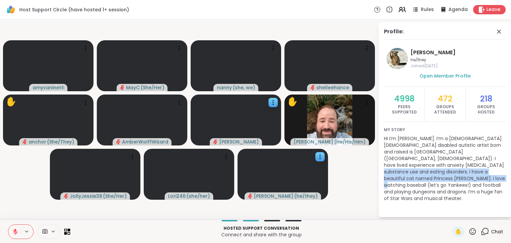
drag, startPoint x: 454, startPoint y: 167, endPoint x: 453, endPoint y: 181, distance: 13.7
click at [453, 181] on p "Hi I’m spencer. I’m a queer trans/non binary disabled autistic artist born and …" at bounding box center [445, 168] width 122 height 67
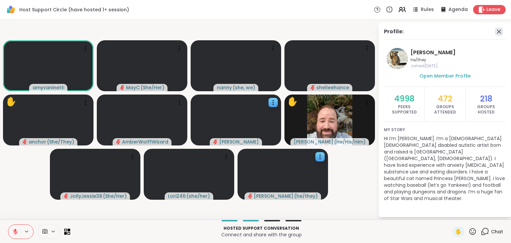
click at [499, 31] on icon at bounding box center [499, 32] width 4 height 4
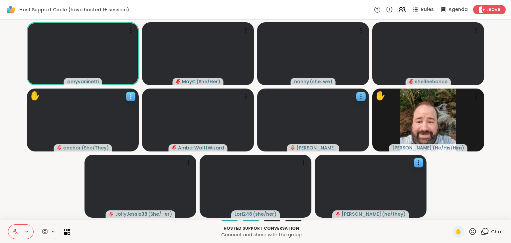
click at [131, 98] on icon at bounding box center [130, 96] width 7 height 7
click at [106, 102] on h4 "View Profile" at bounding box center [108, 103] width 28 height 7
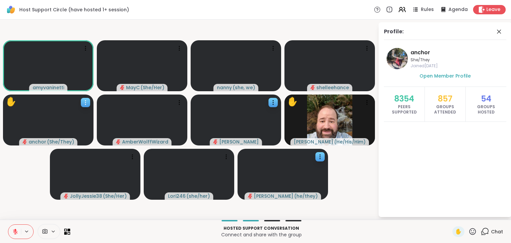
click at [84, 102] on icon at bounding box center [85, 102] width 7 height 7
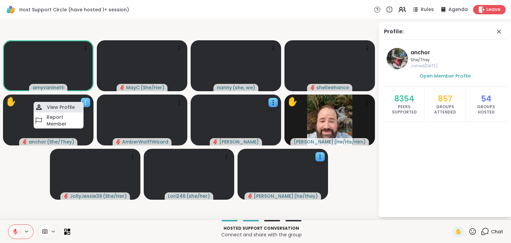
click at [57, 108] on h4 "View Profile" at bounding box center [61, 107] width 28 height 7
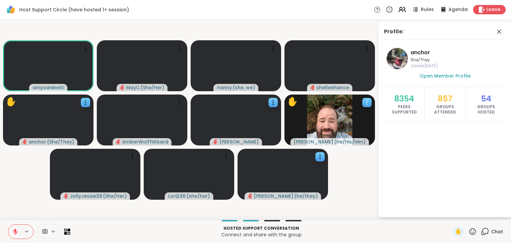
click at [365, 102] on icon at bounding box center [367, 102] width 7 height 7
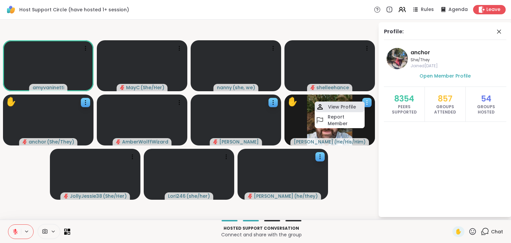
click at [346, 104] on h4 "View Profile" at bounding box center [342, 106] width 28 height 7
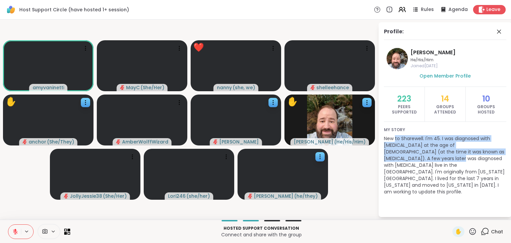
drag, startPoint x: 395, startPoint y: 136, endPoint x: 402, endPoint y: 156, distance: 21.0
click at [402, 156] on p "New to Sharewell. I'm 45. I was diagnosed with Autism at the age of 31 (at the …" at bounding box center [445, 165] width 122 height 60
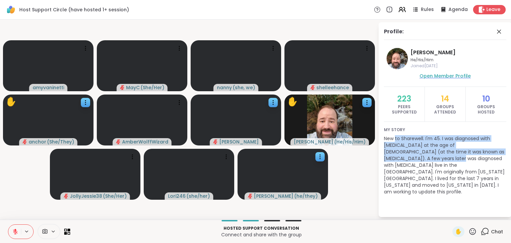
click at [429, 76] on span "Open Member Profile" at bounding box center [445, 76] width 51 height 7
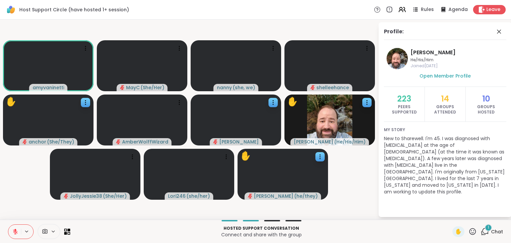
click at [491, 232] on span "Chat" at bounding box center [497, 231] width 12 height 7
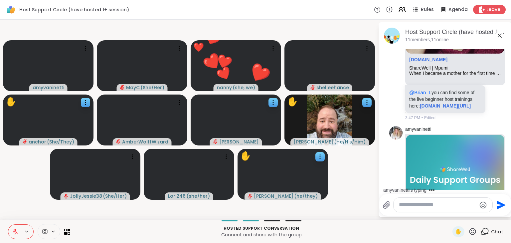
scroll to position [3114, 0]
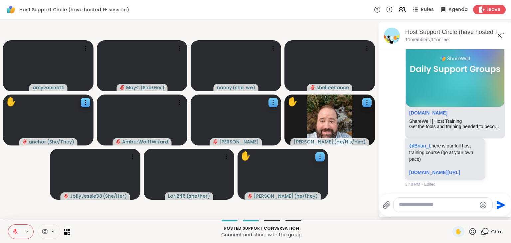
click at [469, 229] on icon at bounding box center [473, 231] width 8 height 8
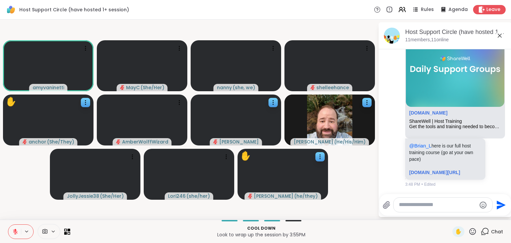
click at [411, 205] on textarea "Type your message" at bounding box center [438, 204] width 78 height 7
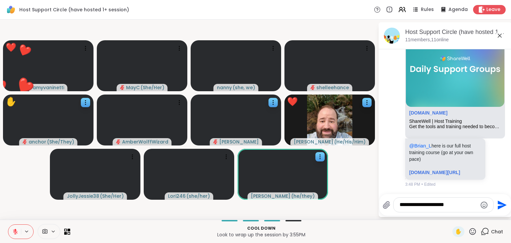
type textarea "**********"
click at [470, 231] on icon at bounding box center [473, 231] width 7 height 7
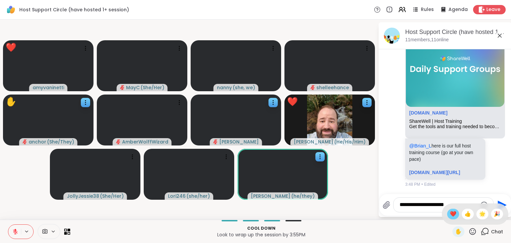
click at [450, 216] on span "❤️" at bounding box center [453, 214] width 7 height 8
click at [469, 232] on icon at bounding box center [473, 231] width 8 height 8
click at [450, 212] on span "❤️" at bounding box center [453, 214] width 7 height 8
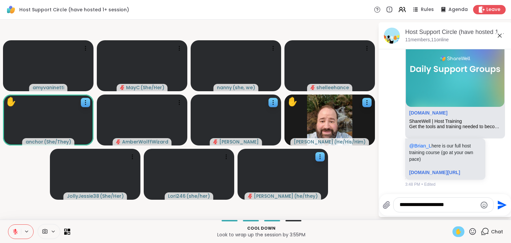
click at [455, 232] on span "✋" at bounding box center [458, 232] width 7 height 8
click at [469, 232] on icon at bounding box center [473, 231] width 8 height 8
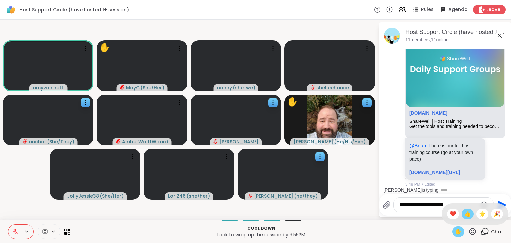
click at [465, 216] on span "👍" at bounding box center [468, 214] width 7 height 8
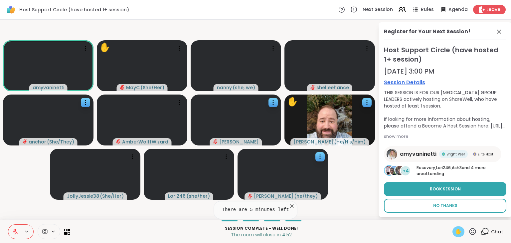
click at [444, 206] on span "No Thanks" at bounding box center [445, 206] width 24 height 6
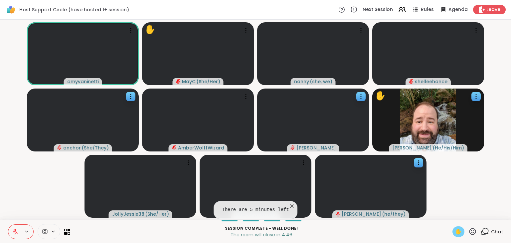
click at [14, 231] on icon at bounding box center [15, 231] width 5 height 5
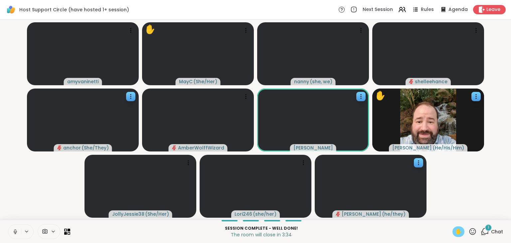
click at [14, 231] on icon at bounding box center [15, 232] width 6 height 6
click at [485, 229] on div "1" at bounding box center [488, 227] width 7 height 7
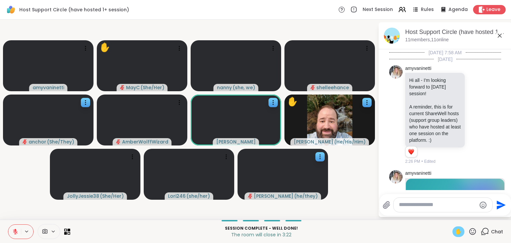
scroll to position [3166, 0]
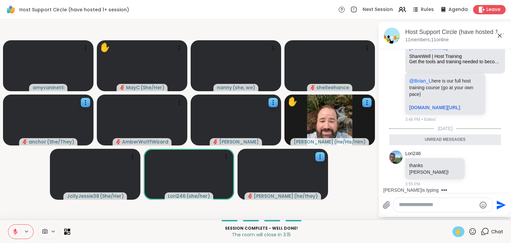
click at [471, 231] on icon at bounding box center [473, 231] width 8 height 8
click at [455, 233] on span "✋" at bounding box center [458, 232] width 7 height 8
click at [469, 232] on icon at bounding box center [473, 231] width 8 height 8
click at [450, 216] on span "❤️" at bounding box center [453, 214] width 7 height 8
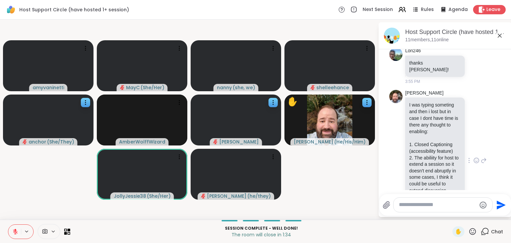
scroll to position [3193, 0]
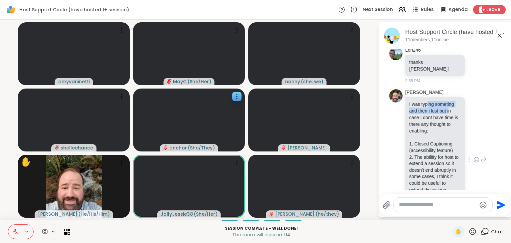
drag, startPoint x: 426, startPoint y: 165, endPoint x: 428, endPoint y: 180, distance: 15.4
click at [428, 134] on p "I was typing someting and then i lost but in case I dont have time is there any…" at bounding box center [435, 117] width 52 height 33
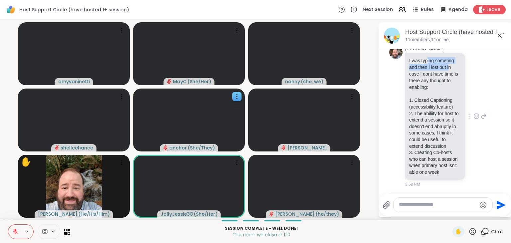
scroll to position [3316, 0]
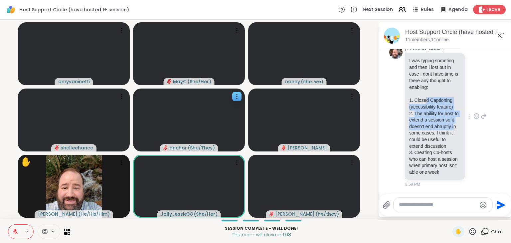
drag, startPoint x: 426, startPoint y: 86, endPoint x: 429, endPoint y: 116, distance: 30.4
click at [429, 116] on ol "Closed Captioning (accessibility feature) The abiliity for host to extend a ses…" at bounding box center [435, 136] width 52 height 78
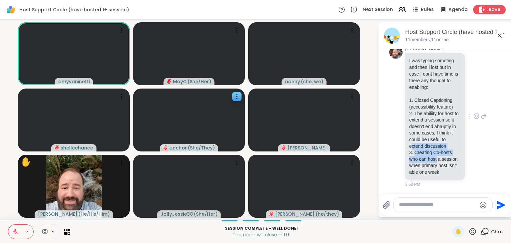
drag, startPoint x: 437, startPoint y: 136, endPoint x: 437, endPoint y: 156, distance: 19.6
click at [437, 156] on ol "Closed Captioning (accessibility feature) The abiliity for host to extend a ses…" at bounding box center [435, 136] width 52 height 78
drag, startPoint x: 424, startPoint y: 169, endPoint x: 416, endPoint y: 155, distance: 16.1
click at [416, 155] on li "Creating Co-hosts who can host a session when primary host isn't able one week" at bounding box center [435, 162] width 52 height 26
click at [474, 113] on icon at bounding box center [477, 116] width 6 height 7
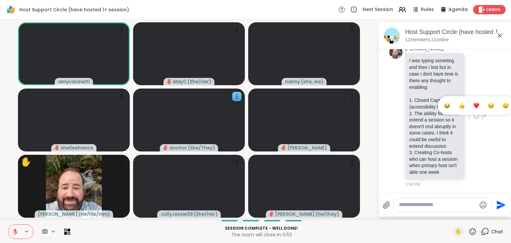
click at [459, 103] on div "Select Reaction: Thumbs up" at bounding box center [462, 106] width 6 height 6
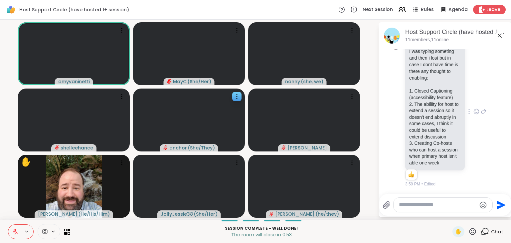
scroll to position [3326, 0]
drag, startPoint x: 423, startPoint y: 138, endPoint x: 441, endPoint y: 157, distance: 26.4
click at [441, 157] on li "Creating Co-hosts who can host a session when primary host isn't able one week" at bounding box center [435, 153] width 52 height 26
click at [428, 163] on li "Creating Co-hosts who can host a session when primary host isn't able one week" at bounding box center [435, 153] width 52 height 26
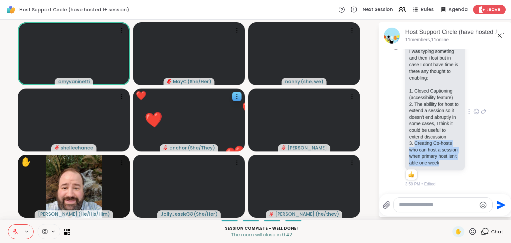
drag, startPoint x: 428, startPoint y: 163, endPoint x: 412, endPoint y: 135, distance: 32.1
click at [412, 140] on li "Creating Co-hosts who can host a session when primary host isn't able one week" at bounding box center [435, 153] width 52 height 26
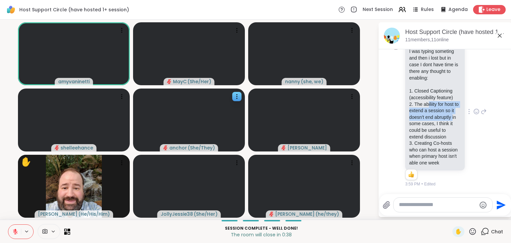
drag, startPoint x: 427, startPoint y: 93, endPoint x: 427, endPoint y: 108, distance: 15.3
click at [427, 108] on li "The abiliity for host to extend a session so it doesn't end abruptly in some ca…" at bounding box center [435, 120] width 52 height 39
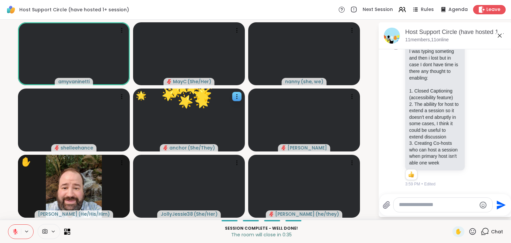
click at [422, 201] on div at bounding box center [443, 205] width 99 height 14
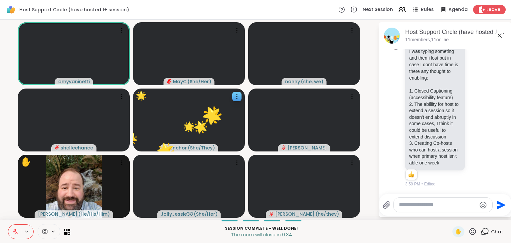
click at [419, 207] on textarea "Type your message" at bounding box center [438, 204] width 78 height 7
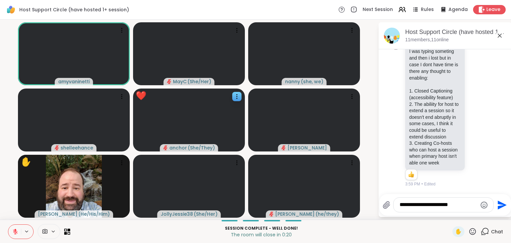
type textarea "**********"
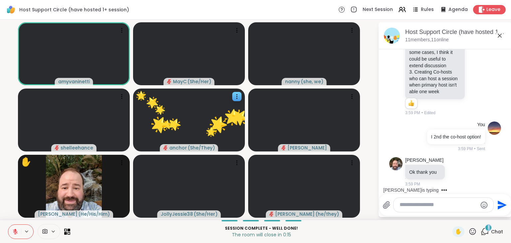
scroll to position [3403, 0]
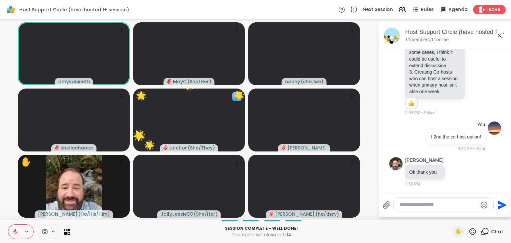
click at [469, 232] on icon at bounding box center [473, 231] width 8 height 8
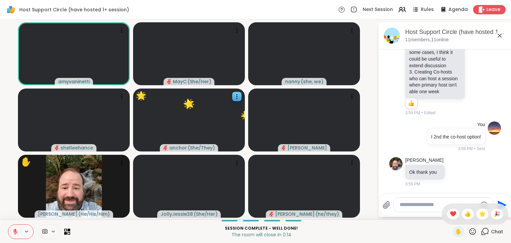
click at [469, 232] on icon at bounding box center [473, 231] width 8 height 8
click at [470, 232] on icon at bounding box center [473, 231] width 7 height 7
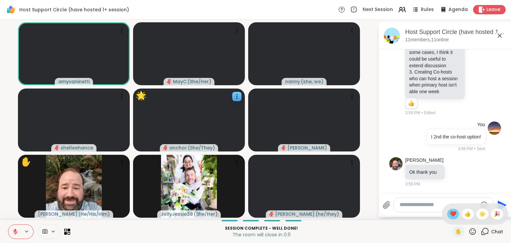
click at [450, 215] on span "❤️" at bounding box center [453, 214] width 7 height 8
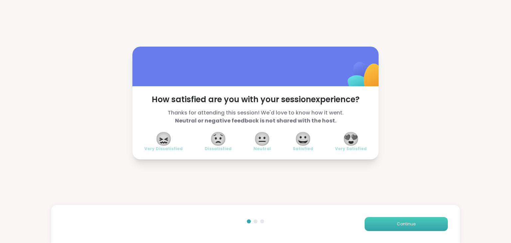
click at [365, 224] on button "Continue" at bounding box center [406, 224] width 83 height 14
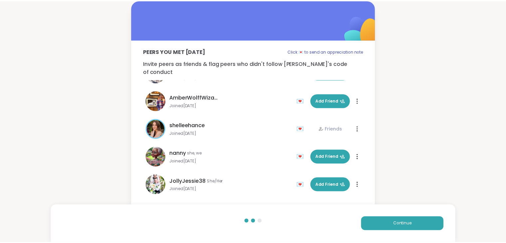
scroll to position [160, 0]
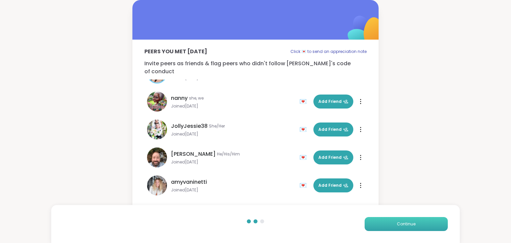
click at [371, 223] on button "Continue" at bounding box center [406, 224] width 83 height 14
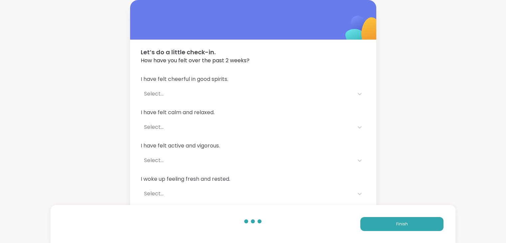
scroll to position [36, 0]
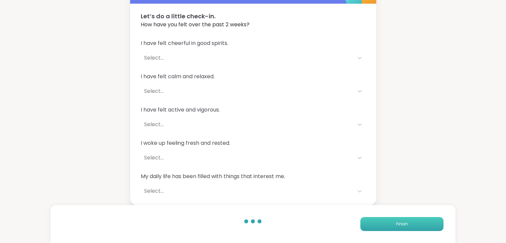
click at [407, 224] on span "Finish" at bounding box center [402, 224] width 12 height 6
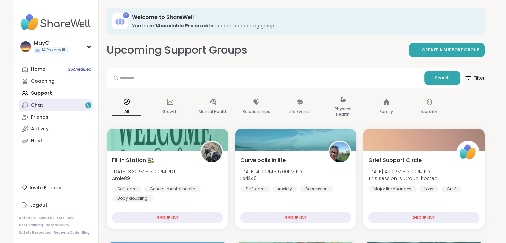
click at [46, 105] on link "Chat 5" at bounding box center [56, 105] width 74 height 12
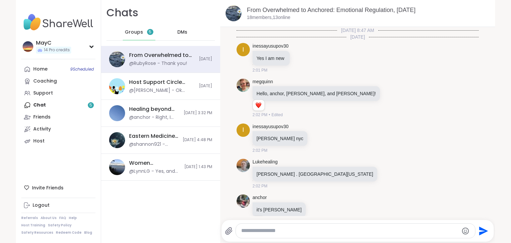
scroll to position [2802, 0]
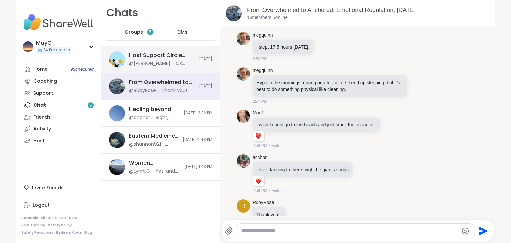
click at [163, 59] on div "Host Support Circle (have hosted 1+ session), Oct 07 @Brian_L - Ok thank you" at bounding box center [162, 59] width 66 height 15
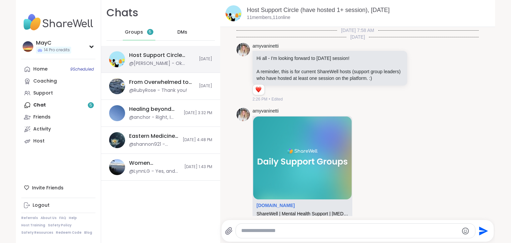
scroll to position [2580, 0]
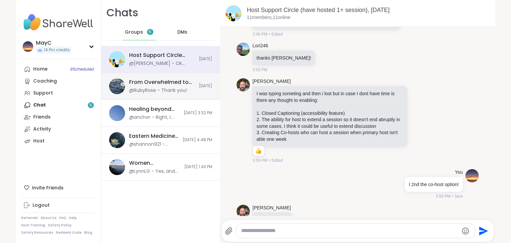
click at [144, 88] on div "@RubyRose - Thank you!" at bounding box center [158, 90] width 58 height 7
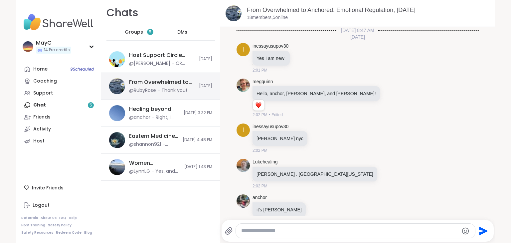
scroll to position [2802, 0]
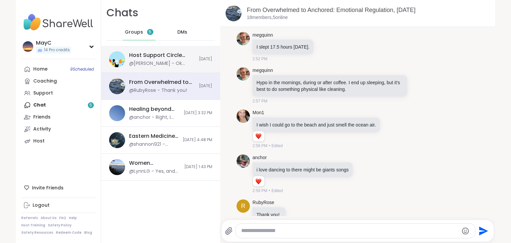
click at [158, 57] on div "Host Support Circle (have hosted 1+ session), Oct 07" at bounding box center [162, 55] width 66 height 7
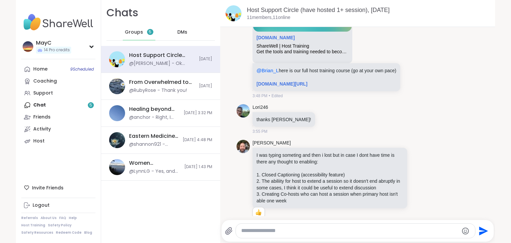
scroll to position [2519, 0]
click at [127, 34] on span "Groups" at bounding box center [134, 32] width 18 height 7
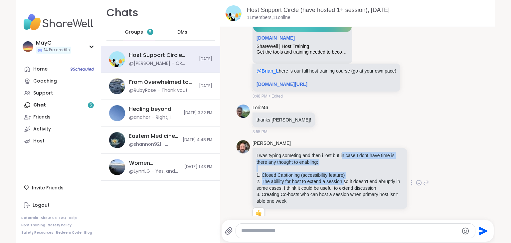
drag, startPoint x: 340, startPoint y: 132, endPoint x: 341, endPoint y: 162, distance: 30.0
click at [341, 162] on div "I was typing someting and then i lost but in case I dont have time is there any…" at bounding box center [330, 178] width 147 height 53
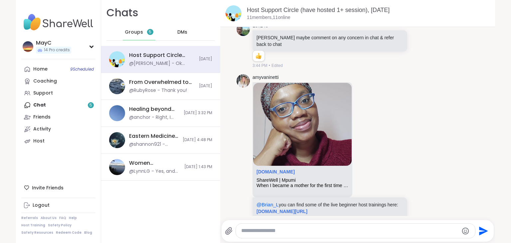
scroll to position [2227, 0]
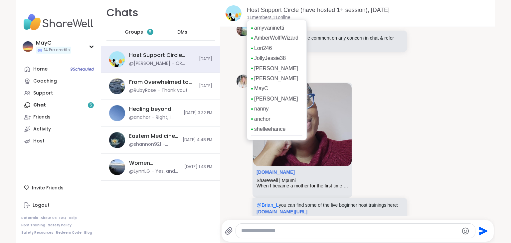
click at [270, 20] on div "amyvaninetti AmberWolffWizard Lori246 JollyJessie38 Susan spencer MayC Brian_L …" at bounding box center [277, 80] width 60 height 120
click at [255, 52] on link "Lori246" at bounding box center [263, 48] width 18 height 7
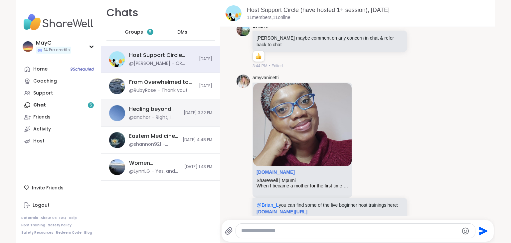
click at [133, 118] on div "@anchor - Right, I don't ascribe to the author's every point, and I grew up wit…" at bounding box center [154, 117] width 51 height 7
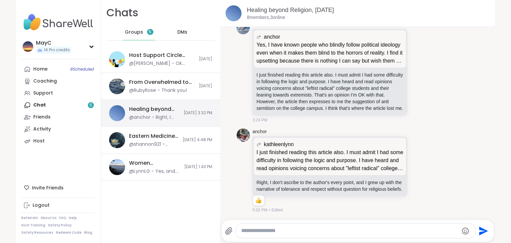
scroll to position [2278, 0]
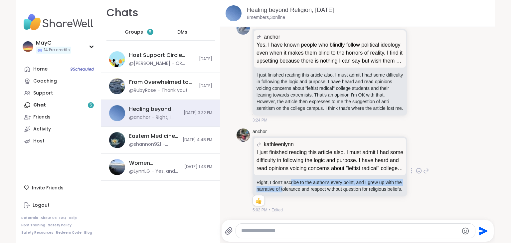
drag, startPoint x: 287, startPoint y: 176, endPoint x: 287, endPoint y: 185, distance: 8.7
click at [287, 185] on p "Right, I don't ascribe to the author's every point, and I grew up with the narr…" at bounding box center [330, 185] width 147 height 13
click at [295, 193] on div "I just finished reading this article also. I must admit I had some difficulty i…" at bounding box center [330, 185] width 155 height 21
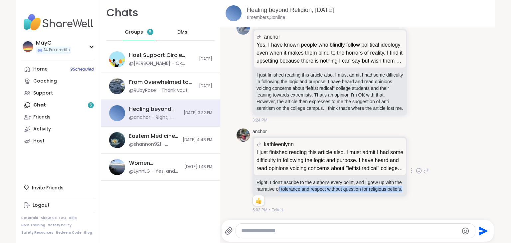
drag, startPoint x: 295, startPoint y: 193, endPoint x: 284, endPoint y: 184, distance: 13.9
click at [284, 184] on div "I just finished reading this article also. I must admit I had some difficulty i…" at bounding box center [330, 185] width 155 height 21
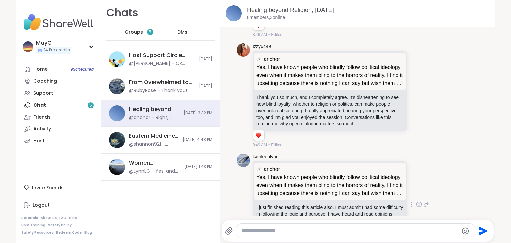
scroll to position [2115, 0]
drag, startPoint x: 297, startPoint y: 108, endPoint x: 297, endPoint y: 115, distance: 7.7
click at [297, 115] on p "Thank you so much, and I completely agree. It’s disheartening to see how blind …" at bounding box center [330, 111] width 147 height 33
click at [327, 125] on p "Thank you so much, and I completely agree. It’s disheartening to see how blind …" at bounding box center [330, 111] width 147 height 33
drag, startPoint x: 302, startPoint y: 112, endPoint x: 302, endPoint y: 124, distance: 11.3
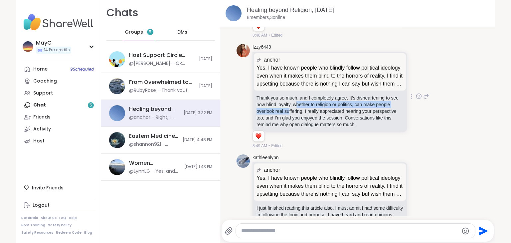
click at [302, 124] on p "Thank you so much, and I completely agree. It’s disheartening to see how blind …" at bounding box center [330, 111] width 147 height 33
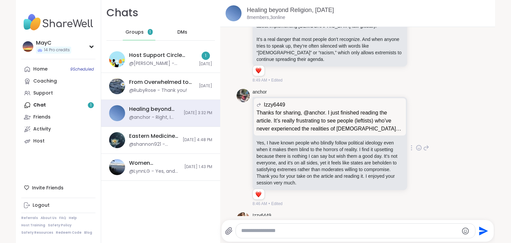
scroll to position [1886, 0]
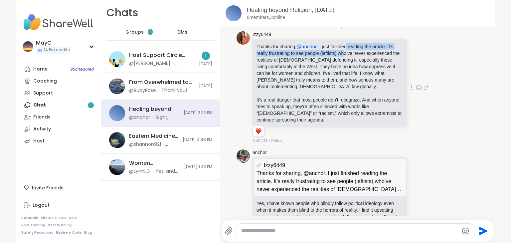
drag, startPoint x: 343, startPoint y: 55, endPoint x: 342, endPoint y: 64, distance: 9.1
click at [342, 64] on p "Thanks for sharing, @anchor . I just finished reading the article. It’s really …" at bounding box center [330, 66] width 147 height 47
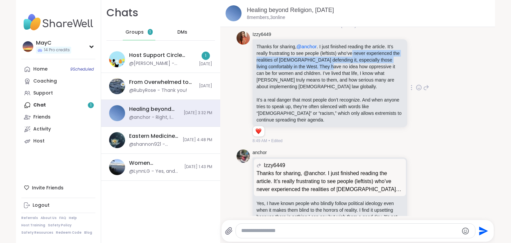
drag, startPoint x: 350, startPoint y: 64, endPoint x: 347, endPoint y: 76, distance: 12.3
click at [347, 76] on p "Thanks for sharing, @anchor . I just finished reading the article. It’s really …" at bounding box center [330, 66] width 147 height 47
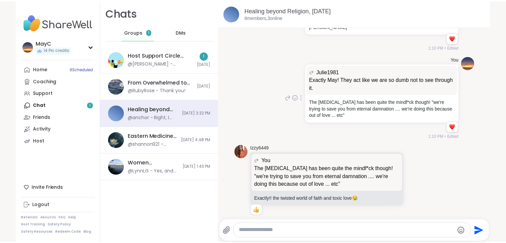
scroll to position [1589, 0]
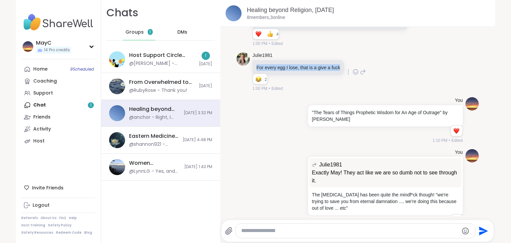
drag, startPoint x: 254, startPoint y: 79, endPoint x: 337, endPoint y: 75, distance: 83.3
click at [337, 75] on div "For every egg I lose, that is a give a fuck" at bounding box center [299, 67] width 92 height 15
copy p "For every egg I lose, that is a give a fuck"
click at [60, 71] on link "Home 9 Scheduled" at bounding box center [58, 69] width 74 height 12
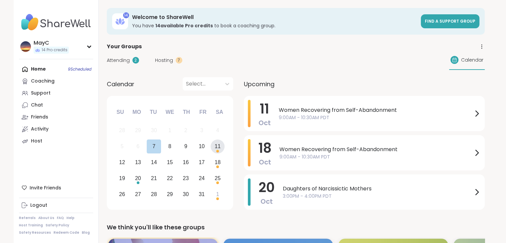
click at [214, 149] on div "11" at bounding box center [218, 146] width 14 height 14
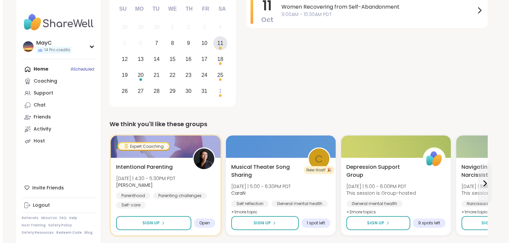
scroll to position [36, 0]
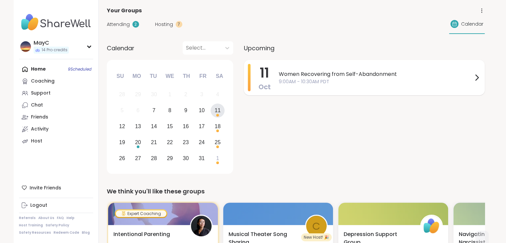
click at [319, 78] on span "Women Recovering from Self-Abandonment" at bounding box center [376, 74] width 194 height 8
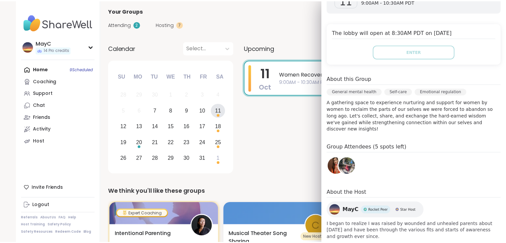
scroll to position [0, 0]
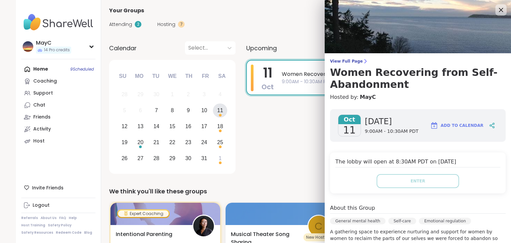
click at [497, 12] on icon at bounding box center [501, 10] width 8 height 8
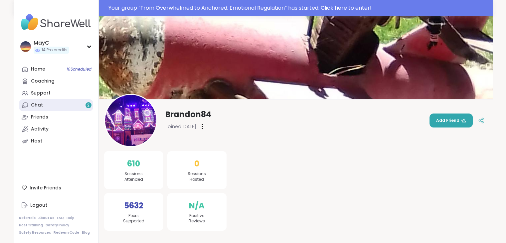
click at [56, 104] on link "Chat 2" at bounding box center [56, 105] width 74 height 12
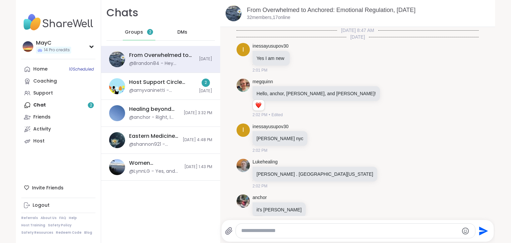
scroll to position [288, 0]
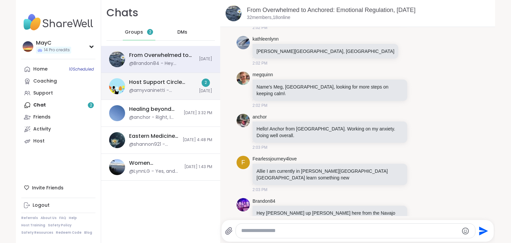
click at [154, 87] on div "Host Support Circle (have hosted 1+ session), Oct 07 @amyvaninetti - @kurdnezam…" at bounding box center [162, 86] width 66 height 15
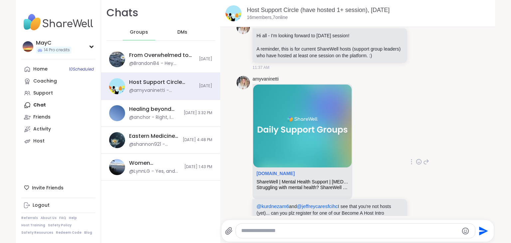
scroll to position [0, 0]
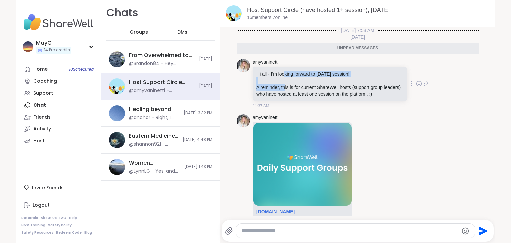
drag, startPoint x: 283, startPoint y: 72, endPoint x: 282, endPoint y: 89, distance: 17.0
click at [282, 89] on div "Hi all - I'm looking forward to today's session! A reminder, this is for curren…" at bounding box center [330, 84] width 147 height 27
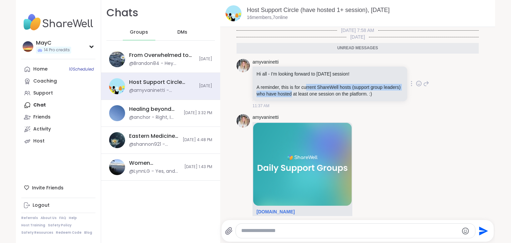
drag, startPoint x: 304, startPoint y: 87, endPoint x: 305, endPoint y: 101, distance: 14.0
click at [305, 101] on div "Hi all - I'm looking forward to [DATE] session! A reminder, this is for current…" at bounding box center [330, 84] width 155 height 35
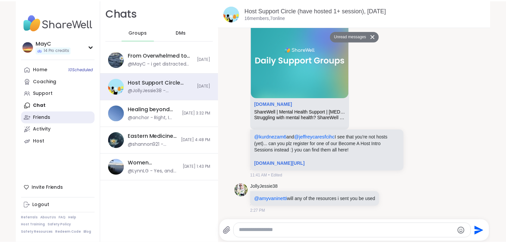
scroll to position [102, 0]
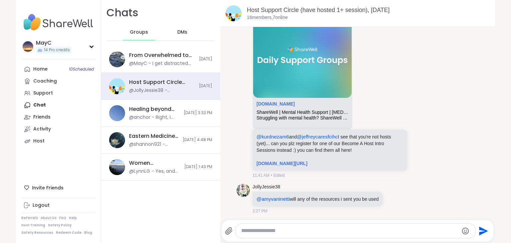
click at [55, 107] on div "Home 10 Scheduled Coaching Support Chat Friends Activity Host" at bounding box center [58, 105] width 74 height 84
click at [327, 199] on p "@amyvaninetti will any of the resources i sent you be used" at bounding box center [318, 199] width 122 height 7
click at [42, 140] on link "Host" at bounding box center [58, 141] width 74 height 12
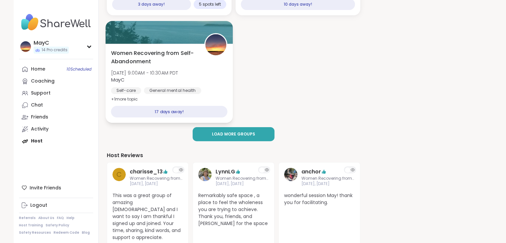
scroll to position [190, 0]
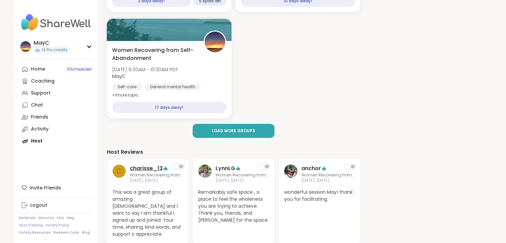
click at [152, 168] on link "charisse_13" at bounding box center [146, 168] width 33 height 8
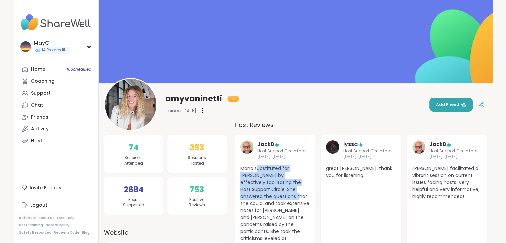
drag, startPoint x: 257, startPoint y: 170, endPoint x: 256, endPoint y: 194, distance: 23.6
click at [256, 194] on span "Mana substituted for Amy by effectively facilitating the Host Support Circle. S…" at bounding box center [275, 231] width 70 height 133
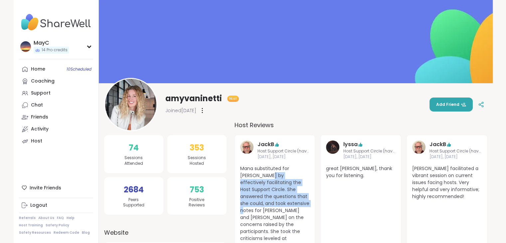
drag, startPoint x: 266, startPoint y: 200, endPoint x: 252, endPoint y: 176, distance: 28.1
click at [252, 176] on span "Mana substituted for Amy by effectively facilitating the Host Support Circle. S…" at bounding box center [275, 231] width 70 height 133
click at [39, 142] on div "Host" at bounding box center [36, 141] width 11 height 7
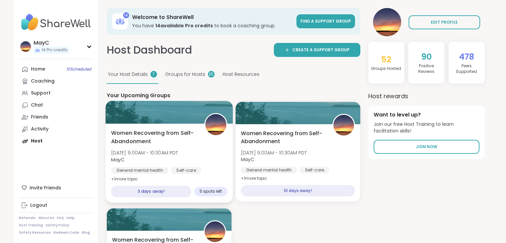
click at [136, 137] on span "Women Recovering from Self-Abandonment" at bounding box center [154, 137] width 86 height 16
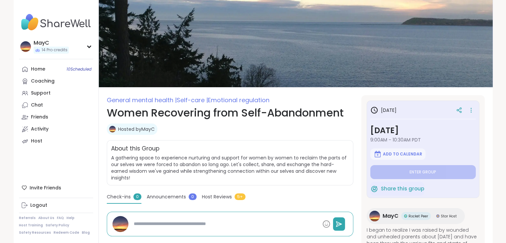
click at [457, 109] on icon at bounding box center [459, 110] width 6 height 6
click at [468, 109] on icon at bounding box center [471, 109] width 7 height 9
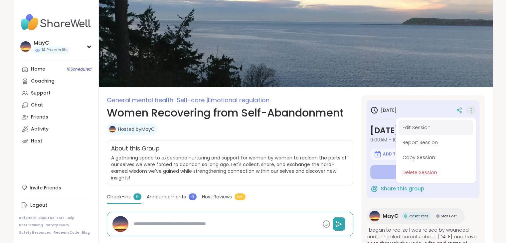
click at [424, 131] on button "Edit Session" at bounding box center [436, 127] width 75 height 15
type textarea "*"
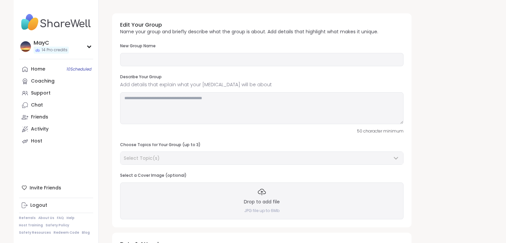
type input "**********"
type textarea "**********"
type input "*"
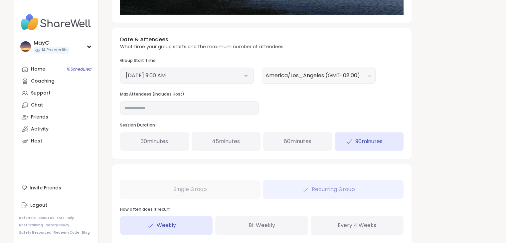
scroll to position [230, 0]
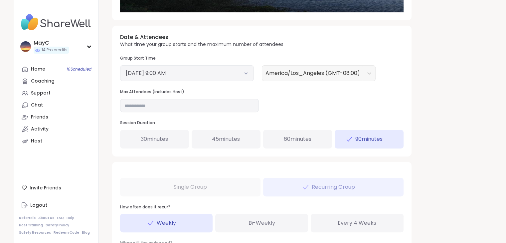
click at [303, 135] on span "60 minutes" at bounding box center [298, 139] width 28 height 8
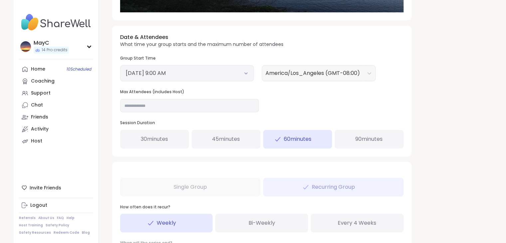
scroll to position [344, 0]
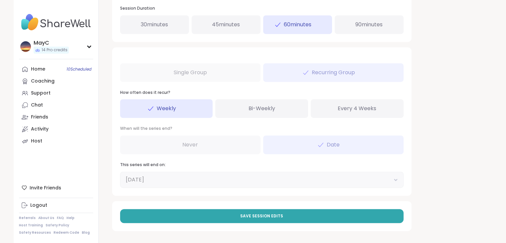
click at [284, 168] on div "This series will end on: November 28, 2025" at bounding box center [262, 175] width 284 height 26
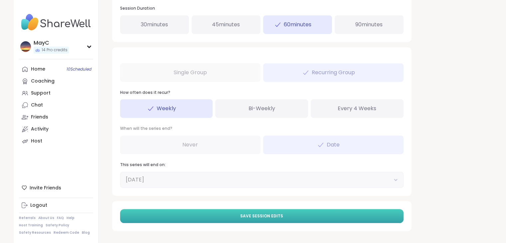
click at [267, 213] on span "Save Session Edits" at bounding box center [261, 216] width 43 height 6
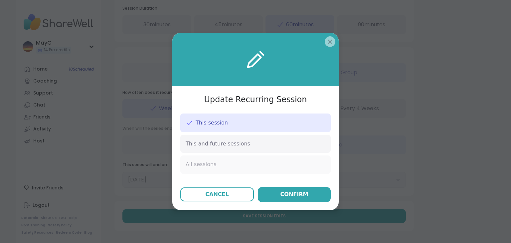
click at [211, 167] on div "All sessions" at bounding box center [255, 164] width 150 height 18
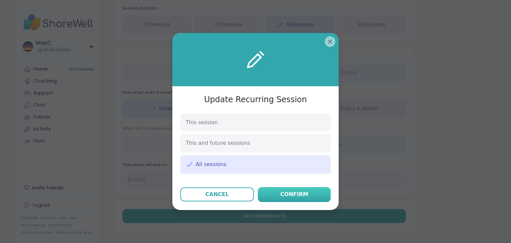
click at [282, 197] on div "Confirm" at bounding box center [295, 194] width 28 height 8
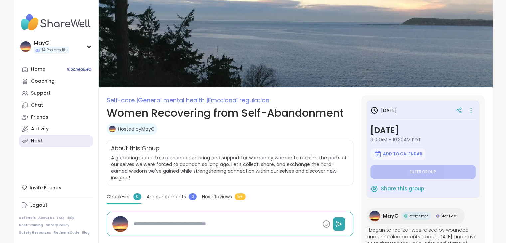
click at [33, 140] on div "Host" at bounding box center [36, 141] width 11 height 7
type textarea "*"
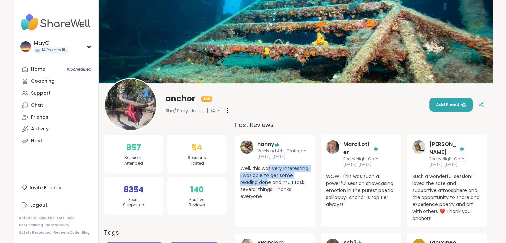
drag, startPoint x: 269, startPoint y: 167, endPoint x: 267, endPoint y: 180, distance: 13.1
click at [267, 180] on span "Well, this was very interesting. I was able to get some reading done and multit…" at bounding box center [275, 182] width 70 height 35
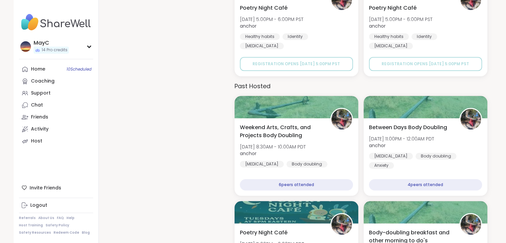
scroll to position [500, 0]
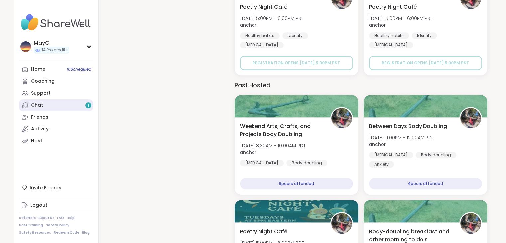
click at [35, 110] on link "Chat 1" at bounding box center [56, 105] width 74 height 12
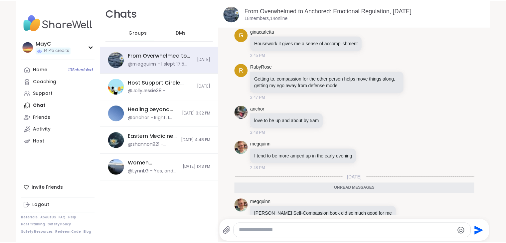
scroll to position [2657, 0]
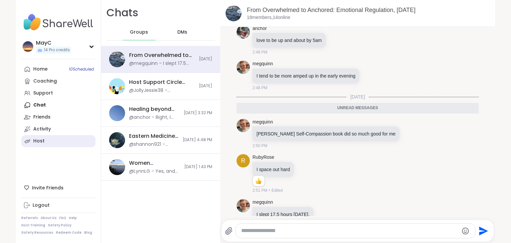
click at [41, 138] on div "Host" at bounding box center [38, 141] width 11 height 7
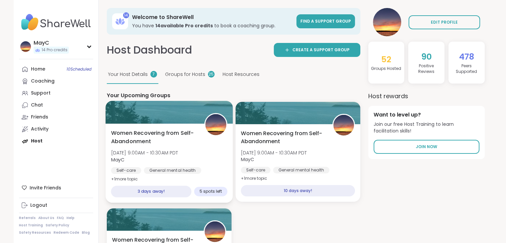
click at [136, 147] on div "Women Recovering from Self-Abandonment Sat, Oct 11 | 9:00AM - 10:30AM PDT MayC …" at bounding box center [169, 156] width 116 height 54
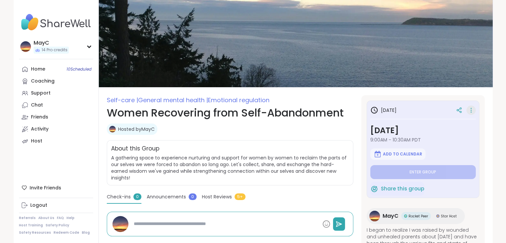
drag, startPoint x: 0, startPoint y: 0, endPoint x: 471, endPoint y: 111, distance: 483.8
click at [471, 111] on icon at bounding box center [471, 109] width 7 height 9
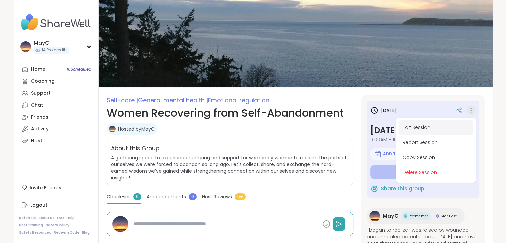
click at [426, 126] on button "Edit Session" at bounding box center [436, 127] width 75 height 15
type textarea "*"
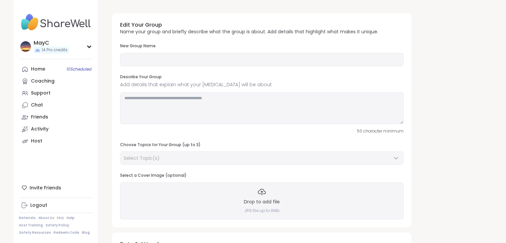
type input "**********"
type textarea "**********"
type input "*"
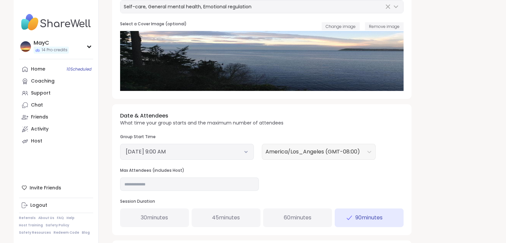
scroll to position [154, 0]
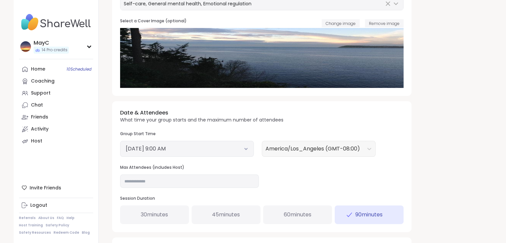
click at [276, 214] on div "60 minutes" at bounding box center [297, 214] width 69 height 19
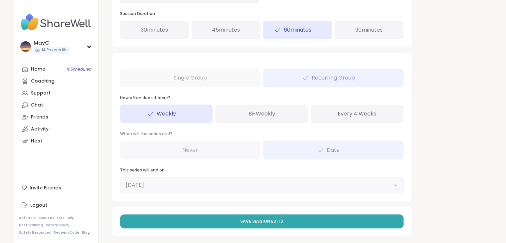
scroll to position [344, 0]
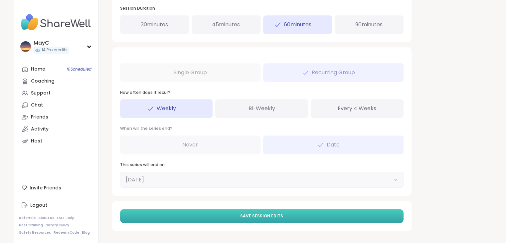
click at [248, 218] on span "Save Session Edits" at bounding box center [261, 216] width 43 height 6
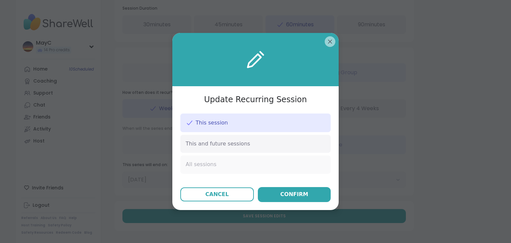
click at [243, 157] on div "All sessions" at bounding box center [255, 164] width 150 height 18
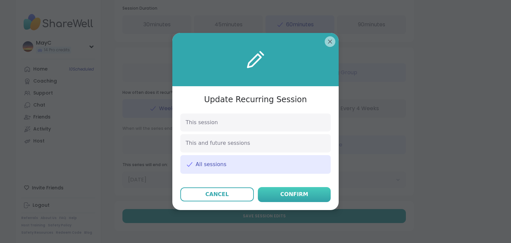
click at [266, 190] on button "Confirm" at bounding box center [294, 194] width 73 height 15
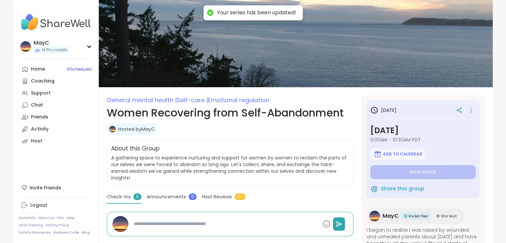
type textarea "*"
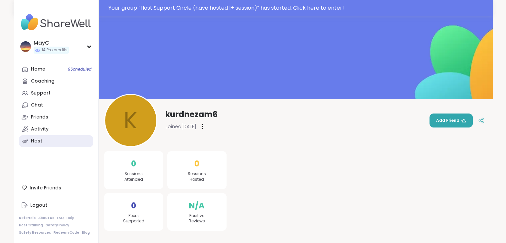
click at [40, 141] on div "Host" at bounding box center [36, 141] width 11 height 7
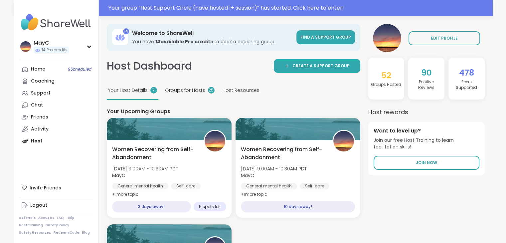
click at [393, 41] on img at bounding box center [387, 38] width 28 height 28
click at [40, 140] on div "Home 9 Scheduled Coaching Support Chat 1 Friends Activity Host" at bounding box center [56, 105] width 74 height 84
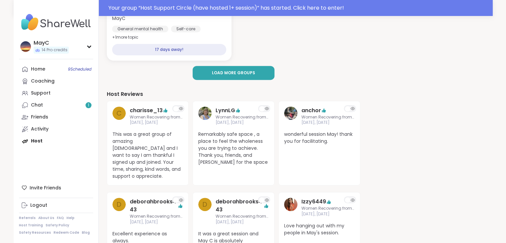
scroll to position [267, 0]
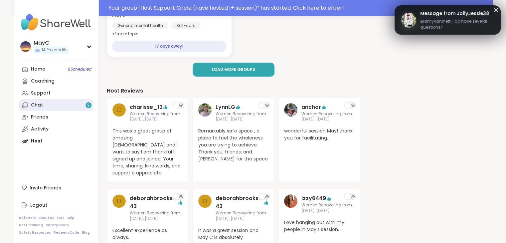
click at [60, 103] on link "Chat 2" at bounding box center [56, 105] width 74 height 12
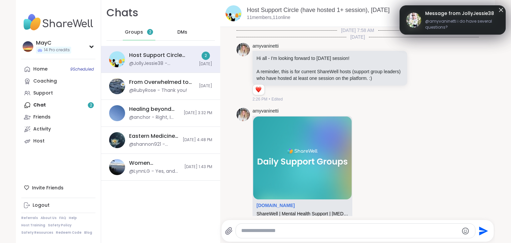
scroll to position [1050, 0]
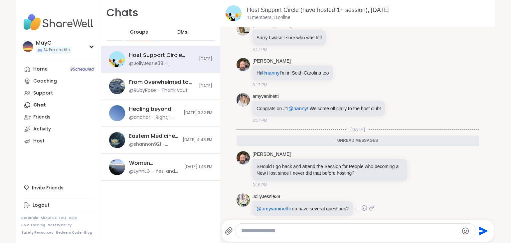
click at [305, 205] on p "@amyvaninetti i do have several questions?" at bounding box center [303, 208] width 92 height 7
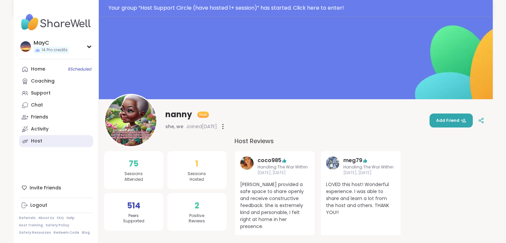
click at [45, 140] on link "Host" at bounding box center [56, 141] width 74 height 12
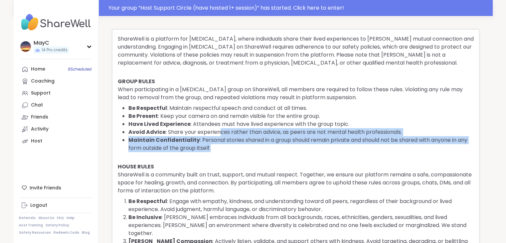
drag, startPoint x: 218, startPoint y: 133, endPoint x: 222, endPoint y: 147, distance: 14.3
click at [222, 147] on ul "Be Respectful : Maintain respectful speech and conduct at all times. Be Present…" at bounding box center [300, 128] width 345 height 48
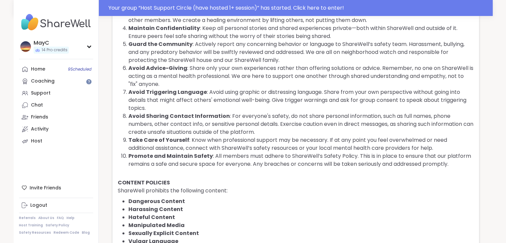
scroll to position [230, 0]
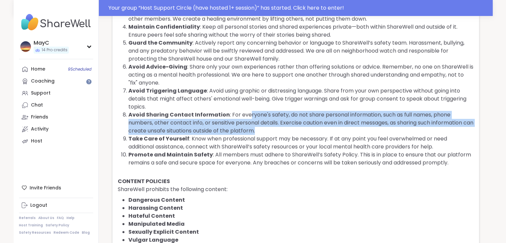
drag, startPoint x: 246, startPoint y: 105, endPoint x: 249, endPoint y: 121, distance: 16.0
click at [249, 121] on li "Avoid Sharing Contact Information : For everyone's safety, do not share persona…" at bounding box center [300, 123] width 345 height 24
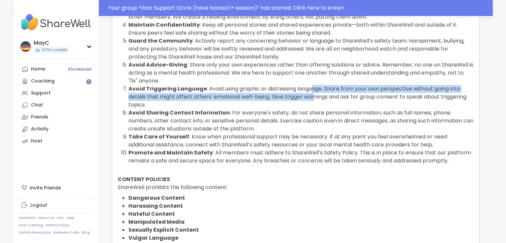
drag, startPoint x: 311, startPoint y: 79, endPoint x: 313, endPoint y: 89, distance: 9.5
click at [313, 89] on li "Avoid Triggering Language : Avoid using graphic or distressing language. Share …" at bounding box center [300, 97] width 345 height 24
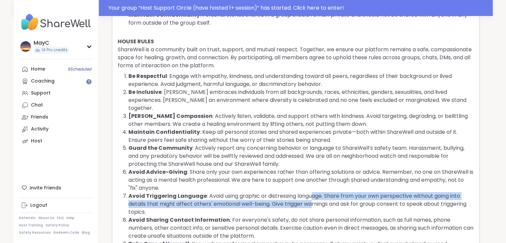
scroll to position [126, 0]
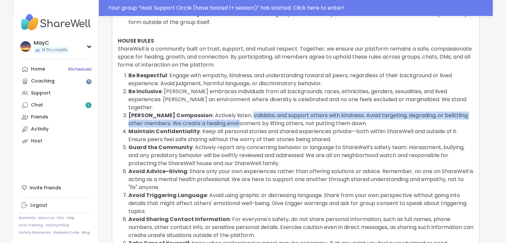
drag, startPoint x: 222, startPoint y: 109, endPoint x: 226, endPoint y: 115, distance: 6.9
click at [226, 115] on li "Foster Compassion : Actively listen, validate, and support others with kindness…" at bounding box center [300, 119] width 345 height 16
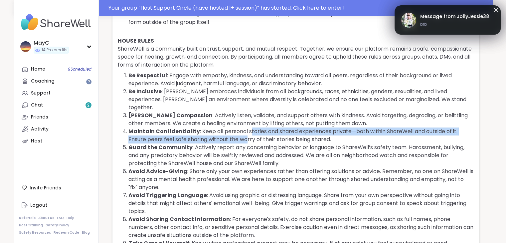
drag, startPoint x: 246, startPoint y: 121, endPoint x: 248, endPoint y: 129, distance: 8.6
click at [248, 129] on li "Maintain Confidentiality : Keep all personal stories and shared experiences pri…" at bounding box center [300, 135] width 345 height 16
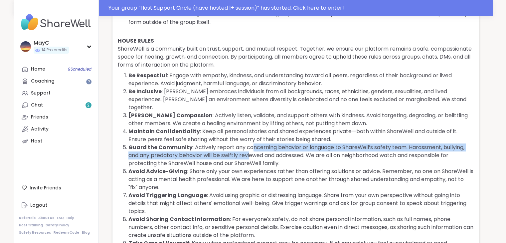
drag, startPoint x: 249, startPoint y: 135, endPoint x: 250, endPoint y: 146, distance: 11.4
click at [250, 146] on li "Guard the Community : Actively report any concerning behavior or language to Sh…" at bounding box center [300, 155] width 345 height 24
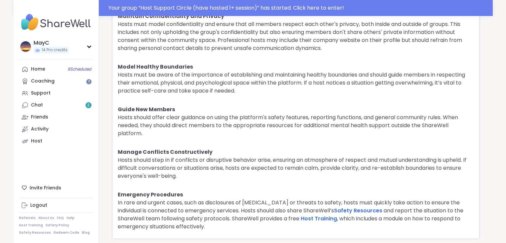
scroll to position [1609, 0]
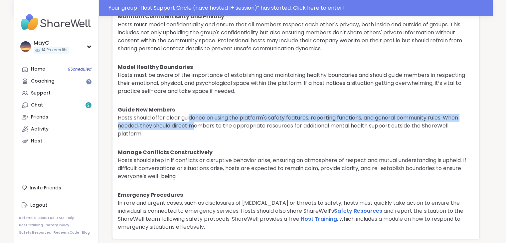
drag, startPoint x: 190, startPoint y: 109, endPoint x: 193, endPoint y: 117, distance: 8.5
click at [193, 117] on p "Hosts should offer clear guidance on using the platform's safety features, repo…" at bounding box center [296, 126] width 356 height 24
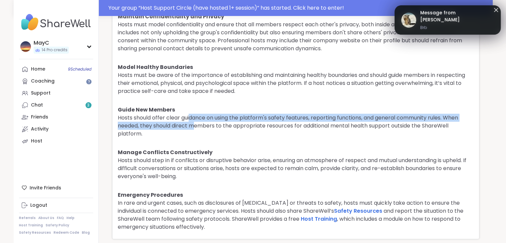
scroll to position [1609, 0]
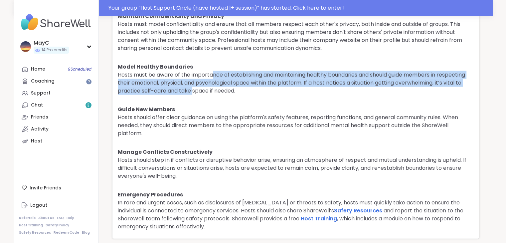
drag, startPoint x: 213, startPoint y: 66, endPoint x: 220, endPoint y: 81, distance: 16.9
click at [220, 81] on p "Hosts must be aware of the importance of establishing and maintaining healthy b…" at bounding box center [296, 83] width 356 height 24
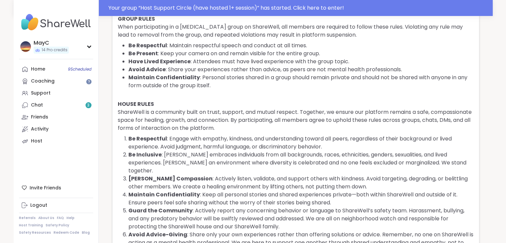
scroll to position [0, 0]
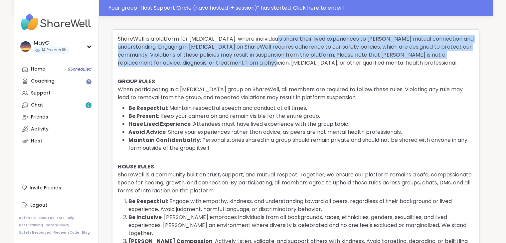
drag, startPoint x: 273, startPoint y: 42, endPoint x: 280, endPoint y: 62, distance: 21.1
click at [280, 62] on p "ShareWell is a platform for peer support, where individuals share their lived e…" at bounding box center [296, 51] width 356 height 32
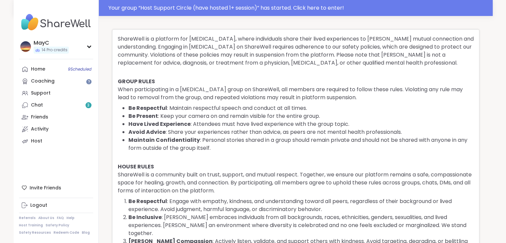
click at [294, 62] on p "ShareWell is a platform for peer support, where individuals share their lived e…" at bounding box center [296, 51] width 356 height 32
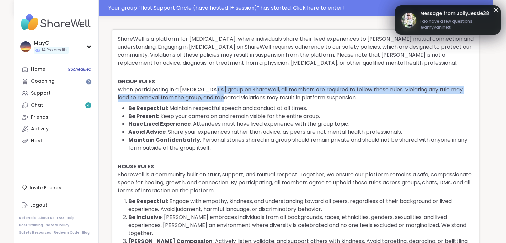
drag, startPoint x: 213, startPoint y: 87, endPoint x: 217, endPoint y: 100, distance: 13.9
click at [217, 100] on p "When participating in a peer support group on ShareWell, all members are requir…" at bounding box center [296, 94] width 356 height 16
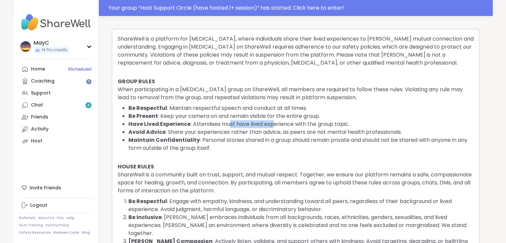
drag, startPoint x: 230, startPoint y: 126, endPoint x: 272, endPoint y: 125, distance: 41.3
click at [272, 125] on li "Have Lived Experience : Attendees must have lived experience with the group top…" at bounding box center [300, 124] width 345 height 8
click at [277, 123] on li "Have Lived Experience : Attendees must have lived experience with the group top…" at bounding box center [300, 124] width 345 height 8
click at [205, 133] on li "Avoid Advice : Share your experiences rather than advice, as peers are not ment…" at bounding box center [300, 132] width 345 height 8
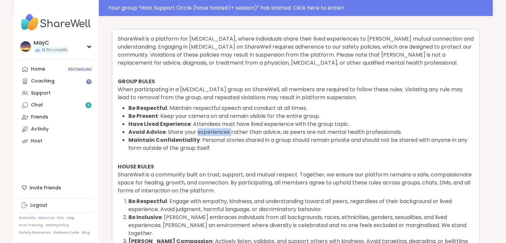
click at [205, 133] on li "Avoid Advice : Share your experiences rather than advice, as peers are not ment…" at bounding box center [300, 132] width 345 height 8
drag, startPoint x: 277, startPoint y: 132, endPoint x: 401, endPoint y: 131, distance: 124.1
click at [401, 131] on li "Avoid Advice : Share your experiences rather than advice, as peers are not ment…" at bounding box center [300, 132] width 345 height 8
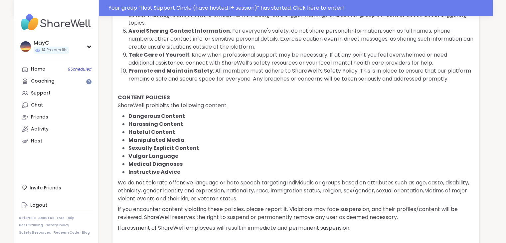
scroll to position [314, 0]
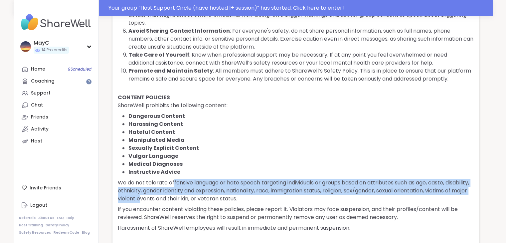
drag, startPoint x: 173, startPoint y: 171, endPoint x: 185, endPoint y: 189, distance: 21.8
click at [185, 189] on p "We do not tolerate offensive language or hate speech targeting individuals or g…" at bounding box center [296, 191] width 356 height 24
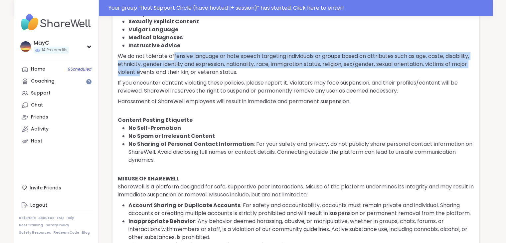
scroll to position [441, 0]
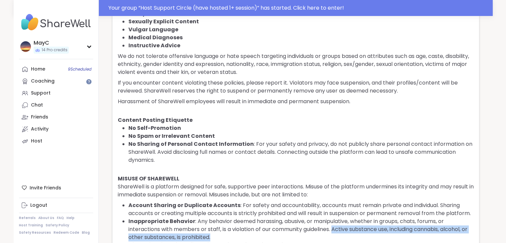
drag, startPoint x: 335, startPoint y: 222, endPoint x: 335, endPoint y: 227, distance: 5.3
click at [335, 227] on li "Inappropriate Behavior : Any behavior deemed harassing, abusive, or manipulativ…" at bounding box center [300, 229] width 345 height 24
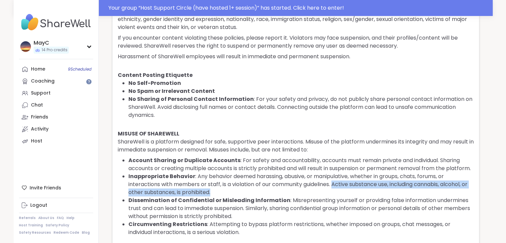
scroll to position [486, 0]
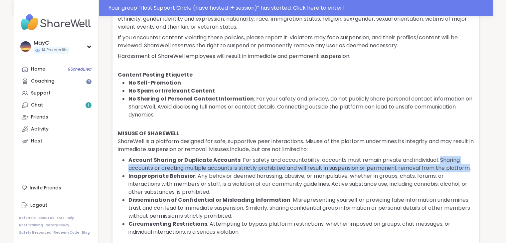
drag, startPoint x: 441, startPoint y: 153, endPoint x: 470, endPoint y: 160, distance: 30.0
click at [470, 160] on li "Account Sharing or Duplicate Accounts : For safety and accountability, accounts…" at bounding box center [300, 164] width 345 height 16
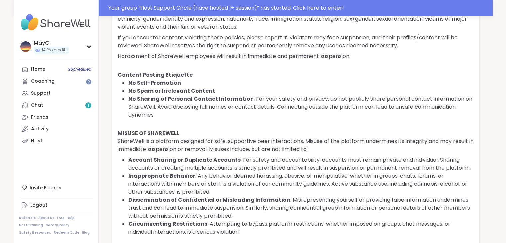
click at [196, 172] on li "Inappropriate Behavior : Any behavior deemed harassing, abusive, or manipulativ…" at bounding box center [300, 184] width 345 height 24
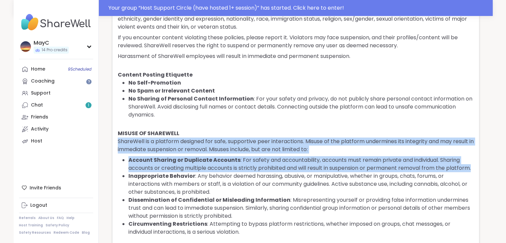
drag, startPoint x: 474, startPoint y: 160, endPoint x: 290, endPoint y: 127, distance: 187.0
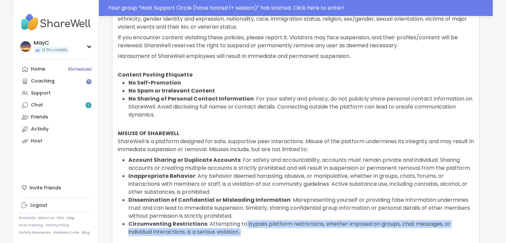
drag, startPoint x: 242, startPoint y: 216, endPoint x: 250, endPoint y: 230, distance: 16.2
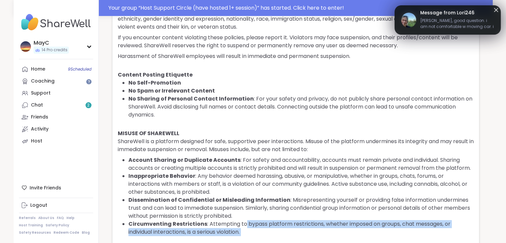
click at [255, 226] on li "Circumventing Restrictions : Attempting to bypass platform restrictions, whethe…" at bounding box center [300, 228] width 345 height 16
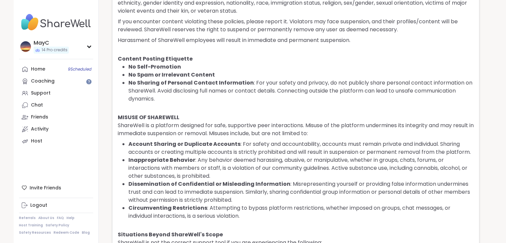
scroll to position [470, 0]
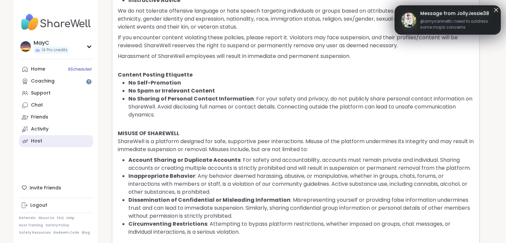
click at [39, 138] on div "Host" at bounding box center [36, 141] width 11 height 7
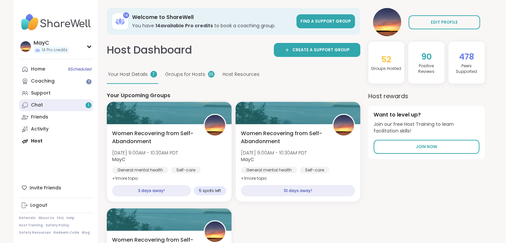
click at [49, 107] on link "Chat 1" at bounding box center [56, 105] width 74 height 12
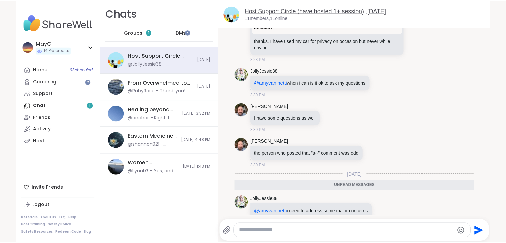
scroll to position [1924, 0]
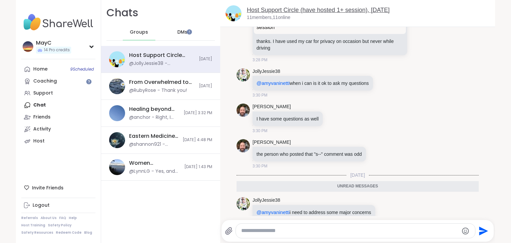
click at [261, 10] on link "Host Support Circle (have hosted 1+ session), Oct 07" at bounding box center [318, 10] width 143 height 7
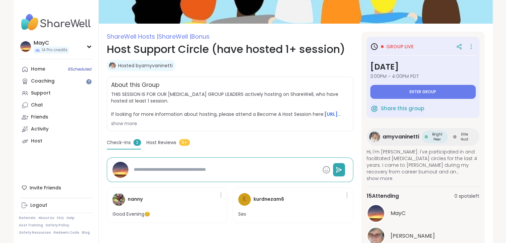
scroll to position [91, 0]
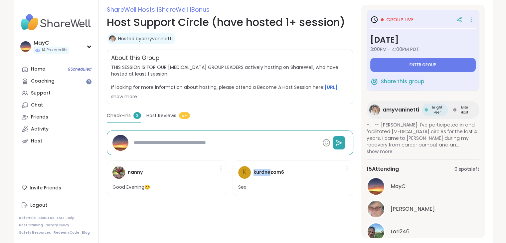
drag, startPoint x: 269, startPoint y: 171, endPoint x: 245, endPoint y: 172, distance: 24.6
click at [245, 172] on div "k kurdnezam6" at bounding box center [261, 172] width 46 height 13
click at [245, 172] on span "k" at bounding box center [245, 172] width 4 height 10
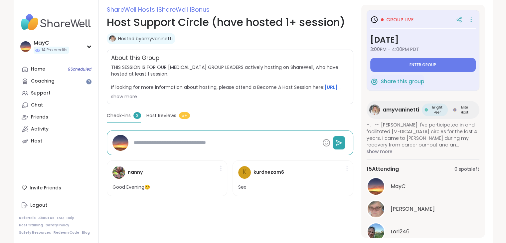
click at [266, 173] on h4 "kurdnezam6" at bounding box center [269, 172] width 31 height 7
click at [347, 170] on icon at bounding box center [346, 167] width 1 height 5
click at [286, 172] on div "k kurdnezam6 Sex" at bounding box center [293, 178] width 121 height 36
click at [346, 170] on div at bounding box center [347, 168] width 7 height 11
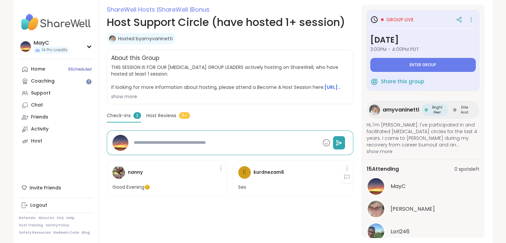
click at [346, 175] on icon at bounding box center [347, 177] width 7 height 7
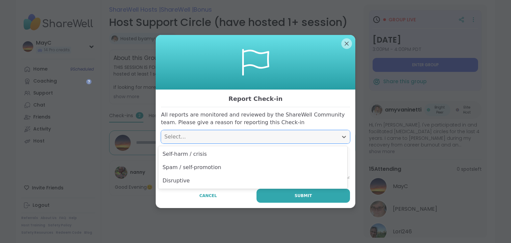
click at [198, 139] on div "Select..." at bounding box center [249, 137] width 170 height 8
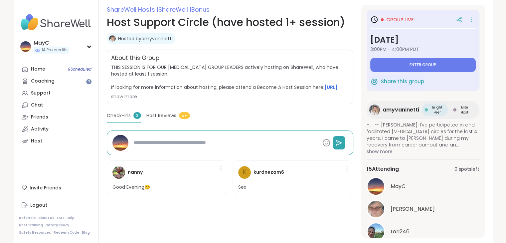
scroll to position [25, 0]
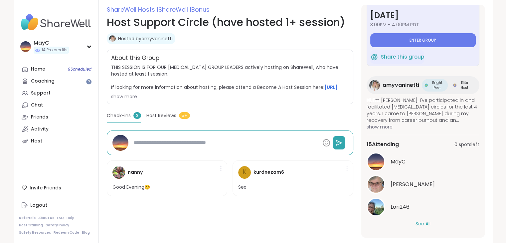
click at [347, 170] on icon at bounding box center [346, 167] width 1 height 5
click at [346, 179] on icon at bounding box center [347, 177] width 7 height 7
drag, startPoint x: 262, startPoint y: 175, endPoint x: 243, endPoint y: 171, distance: 19.3
click at [243, 171] on div "k kurdnezam6" at bounding box center [261, 172] width 46 height 13
click at [243, 171] on span "k" at bounding box center [245, 172] width 4 height 10
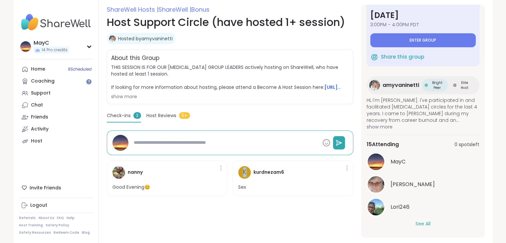
click at [243, 171] on span "k" at bounding box center [245, 172] width 4 height 10
click at [266, 174] on h4 "kurdnezam6" at bounding box center [269, 172] width 31 height 7
drag, startPoint x: 241, startPoint y: 172, endPoint x: 115, endPoint y: 167, distance: 125.2
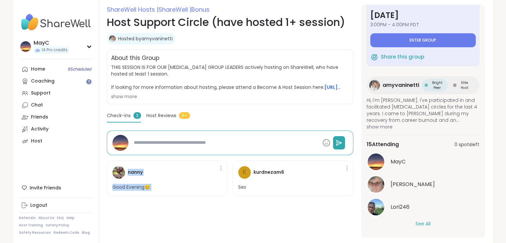
click at [115, 167] on div "nanny Good Evening😊 k kurdnezam6 Sex" at bounding box center [230, 178] width 247 height 47
click at [115, 167] on img at bounding box center [118, 172] width 13 height 13
click at [138, 174] on h4 "nanny" at bounding box center [135, 172] width 15 height 7
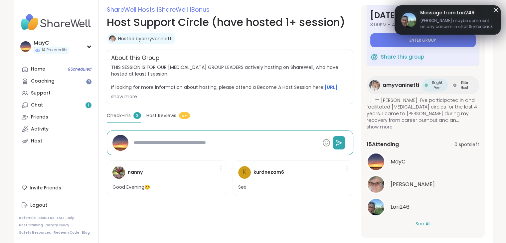
click at [276, 174] on h4 "kurdnezam6" at bounding box center [269, 172] width 31 height 7
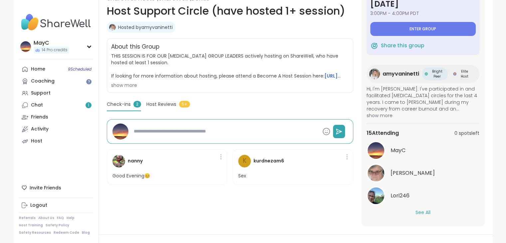
scroll to position [101, 0]
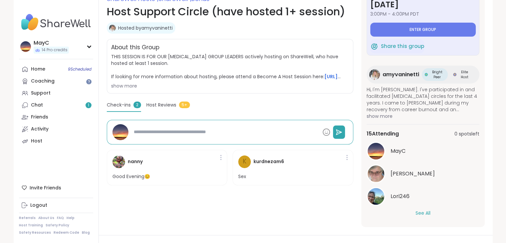
click at [419, 212] on button "See All" at bounding box center [423, 213] width 15 height 7
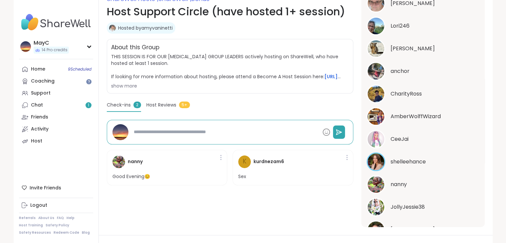
scroll to position [296, 0]
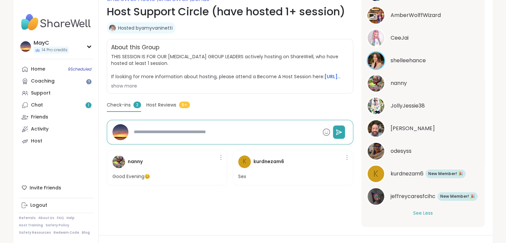
click at [398, 174] on span "kurdnezam6" at bounding box center [407, 174] width 33 height 8
type textarea "*"
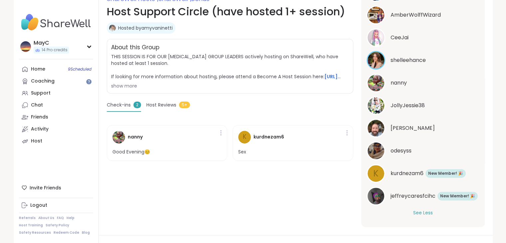
scroll to position [263, 0]
click at [348, 133] on div at bounding box center [347, 132] width 7 height 11
click at [346, 140] on icon at bounding box center [347, 141] width 7 height 7
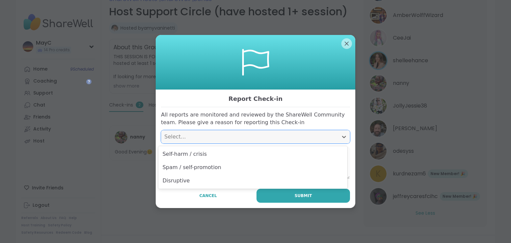
click at [260, 139] on div "Select..." at bounding box center [249, 137] width 170 height 8
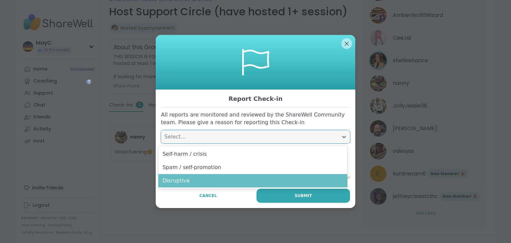
click at [206, 185] on div "Disruptive" at bounding box center [252, 180] width 189 height 13
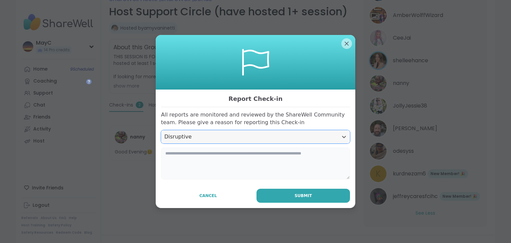
click at [219, 167] on textarea at bounding box center [255, 163] width 189 height 32
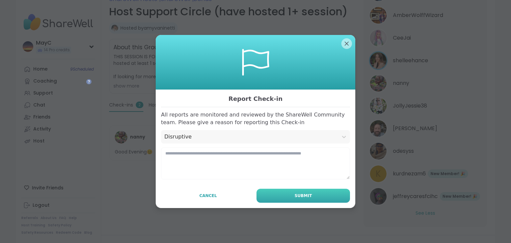
click at [266, 191] on button "Submit" at bounding box center [304, 196] width 94 height 14
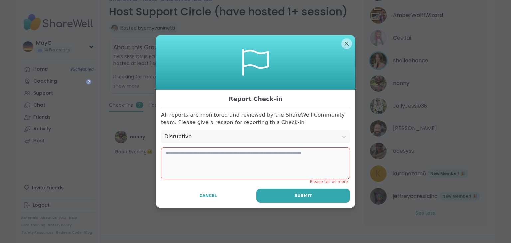
click at [231, 154] on textarea at bounding box center [255, 163] width 189 height 32
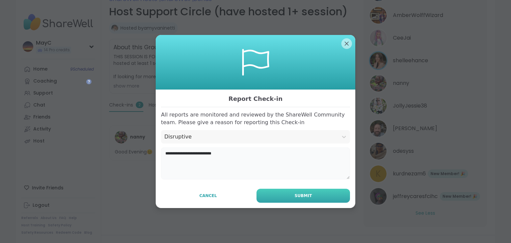
type textarea "**********"
click at [266, 201] on button "Submit" at bounding box center [304, 196] width 94 height 14
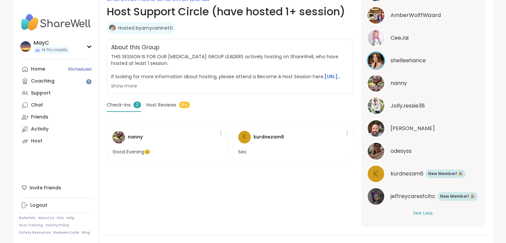
click at [133, 106] on div "Check-ins 2" at bounding box center [124, 107] width 34 height 10
click at [170, 105] on span "Host Reviews" at bounding box center [161, 105] width 30 height 7
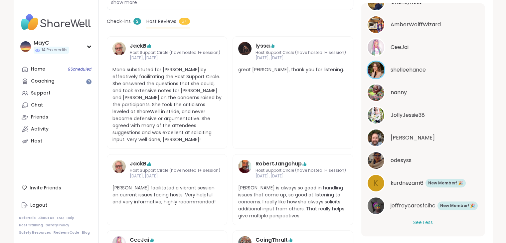
scroll to position [219, 0]
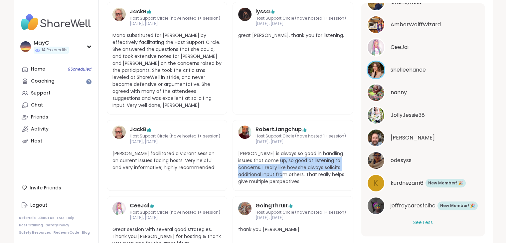
drag, startPoint x: 278, startPoint y: 149, endPoint x: 281, endPoint y: 164, distance: 14.9
click at [281, 164] on span "Amy is always so good in handling issues that come up, so good at listening to …" at bounding box center [292, 167] width 109 height 35
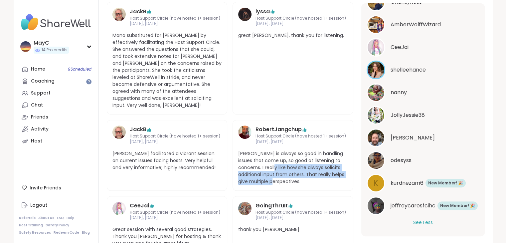
drag, startPoint x: 286, startPoint y: 173, endPoint x: 269, endPoint y: 161, distance: 20.5
click at [269, 161] on span "Amy is always so good in handling issues that come up, so good at listening to …" at bounding box center [292, 167] width 109 height 35
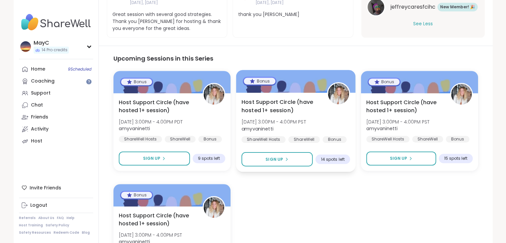
scroll to position [497, 0]
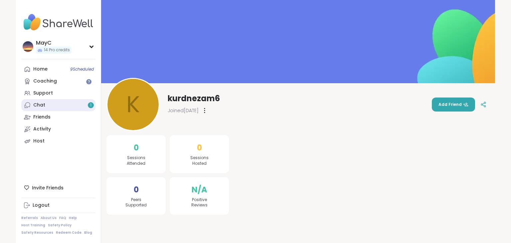
click at [68, 105] on link "Chat 1" at bounding box center [58, 105] width 74 height 12
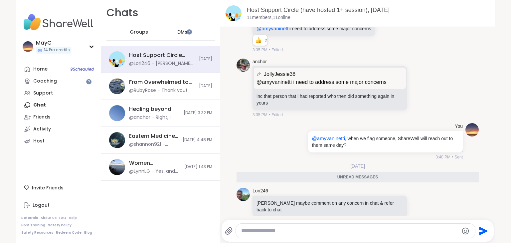
click at [177, 31] on span "DMs" at bounding box center [182, 32] width 10 height 7
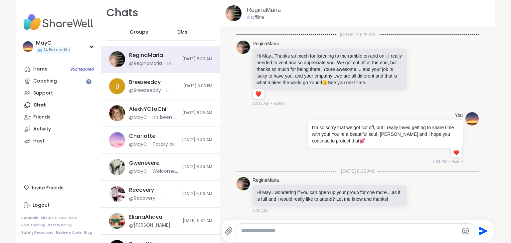
click at [140, 32] on span "Groups" at bounding box center [139, 32] width 18 height 7
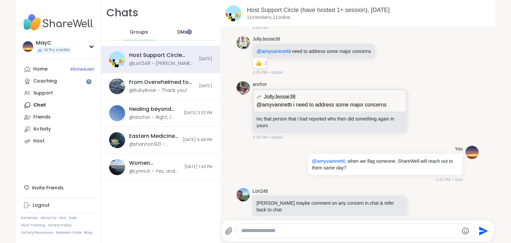
click at [177, 30] on span "DMs" at bounding box center [182, 32] width 10 height 7
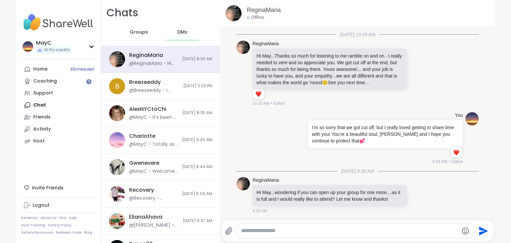
click at [142, 32] on span "Groups" at bounding box center [139, 32] width 18 height 7
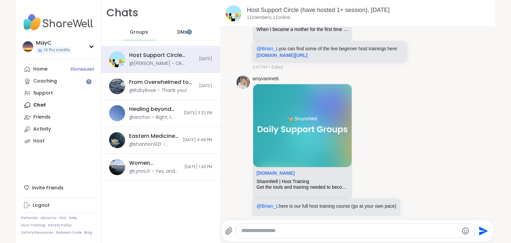
scroll to position [2568, 0]
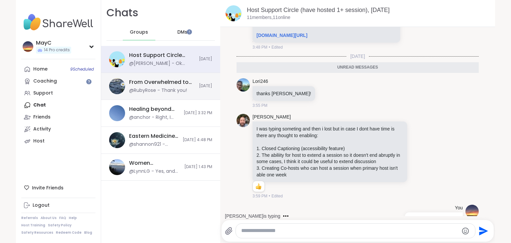
click at [154, 88] on div "@RubyRose - Thank you!" at bounding box center [158, 90] width 58 height 7
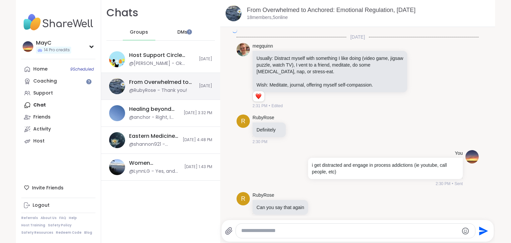
scroll to position [2802, 0]
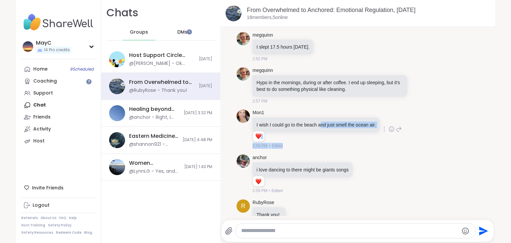
drag, startPoint x: 319, startPoint y: 108, endPoint x: 311, endPoint y: 128, distance: 21.3
click at [311, 128] on div "Mon1 I wish I could go to the beach and just smell the ocean air. 1 1 2:58 PM •…" at bounding box center [317, 129] width 129 height 40
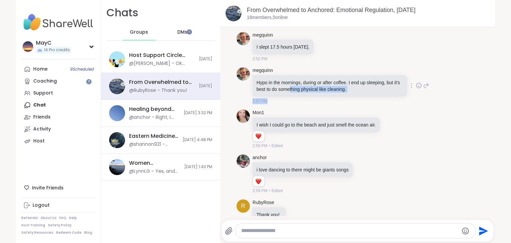
drag, startPoint x: 293, startPoint y: 71, endPoint x: 290, endPoint y: 82, distance: 11.1
click at [290, 82] on div "megquinn Hypo in the mornings, during or after coffee. I end up sleeping, but i…" at bounding box center [331, 85] width 156 height 37
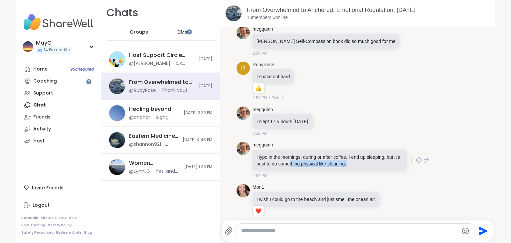
scroll to position [2728, 0]
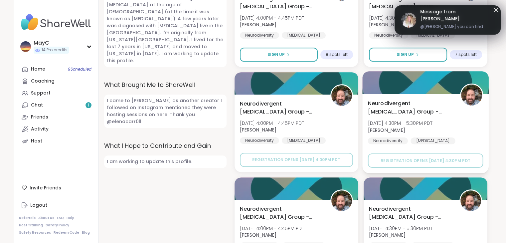
scroll to position [348, 0]
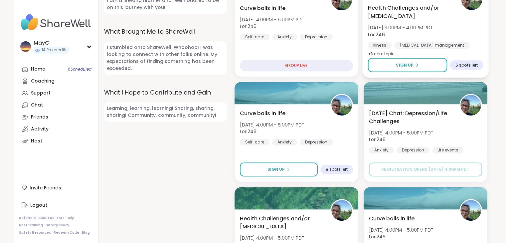
scroll to position [354, 0]
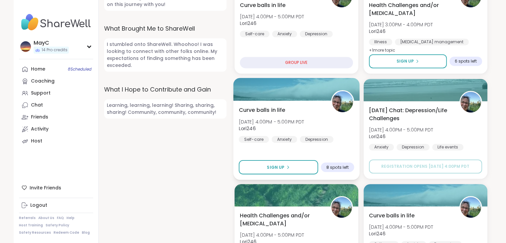
click at [261, 106] on span "Curve balls in life" at bounding box center [262, 110] width 47 height 8
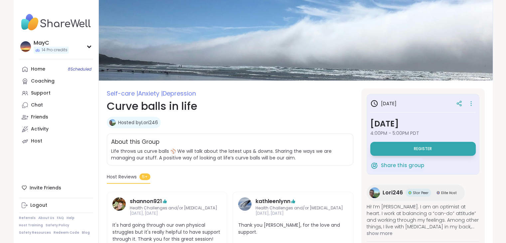
scroll to position [6, 0]
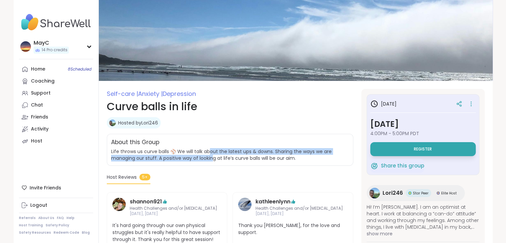
drag, startPoint x: 210, startPoint y: 152, endPoint x: 210, endPoint y: 160, distance: 8.0
click at [210, 160] on span "Life throws us curve balls ⚾️ We will talk about the latest ups & downs. Sharin…" at bounding box center [221, 154] width 221 height 13
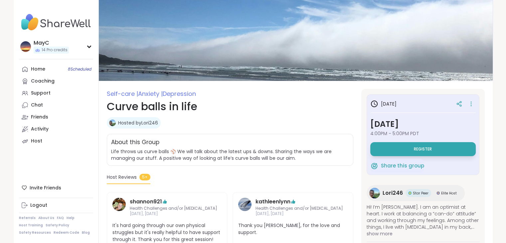
click at [234, 158] on span "Life throws us curve balls ⚾️ We will talk about the latest ups & downs. Sharin…" at bounding box center [221, 154] width 221 height 13
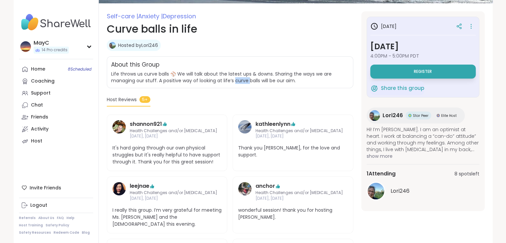
scroll to position [147, 0]
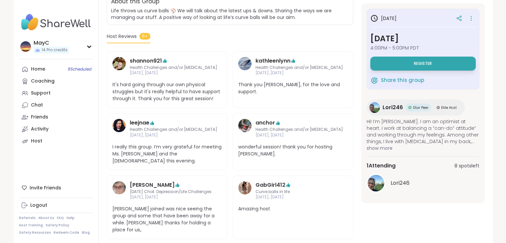
click at [261, 142] on div "anchor Health Challenges and/or [MEDICAL_DATA] [DATE], [DATE] wonderful session…" at bounding box center [293, 141] width 121 height 57
click at [46, 71] on link "Home 8 Scheduled" at bounding box center [56, 69] width 74 height 12
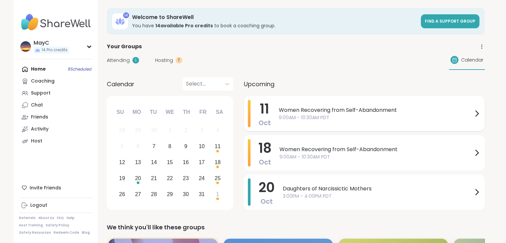
click at [295, 116] on span "9:00AM - 10:30AM PDT" at bounding box center [376, 117] width 194 height 7
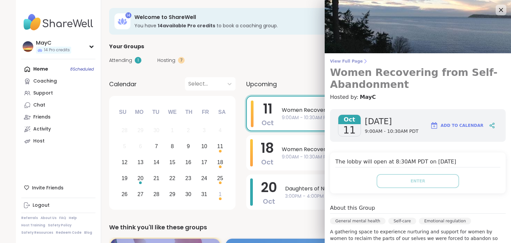
click at [346, 60] on span "View Full Page" at bounding box center [418, 61] width 176 height 5
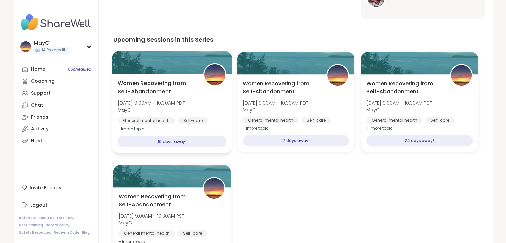
scroll to position [360, 0]
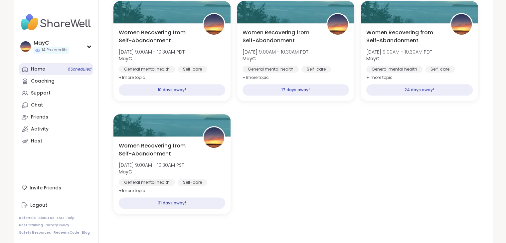
click at [35, 71] on div "Home 8 Scheduled" at bounding box center [38, 69] width 14 height 7
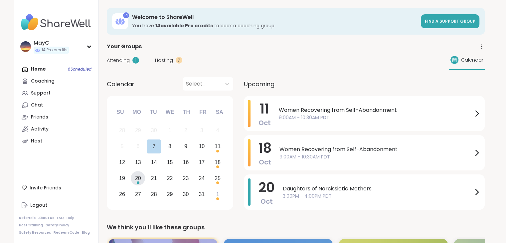
click at [138, 181] on div "Choose Monday, October 20th, 2025" at bounding box center [138, 182] width 3 height 3
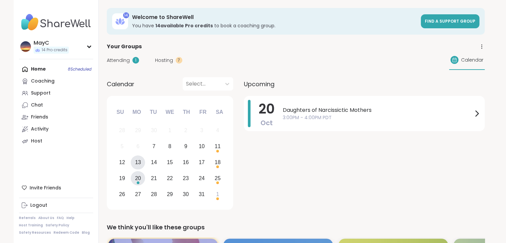
click at [137, 167] on div "13" at bounding box center [138, 162] width 6 height 9
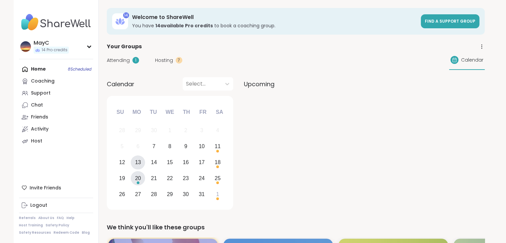
click at [137, 176] on div "20" at bounding box center [138, 178] width 6 height 9
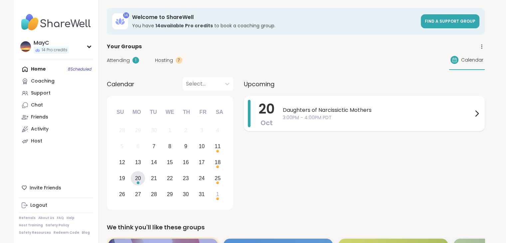
click at [316, 110] on span "Daughters of Narcissictic Mothers" at bounding box center [378, 110] width 190 height 8
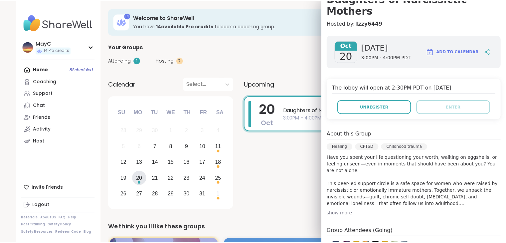
scroll to position [28, 0]
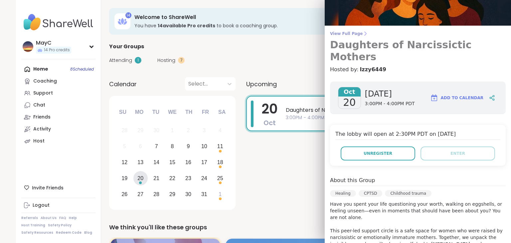
click at [336, 35] on span "View Full Page" at bounding box center [418, 33] width 176 height 5
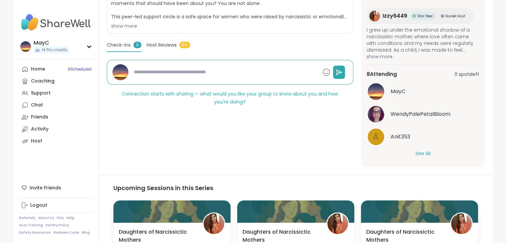
scroll to position [53, 0]
click at [418, 152] on button "See All" at bounding box center [423, 153] width 15 height 7
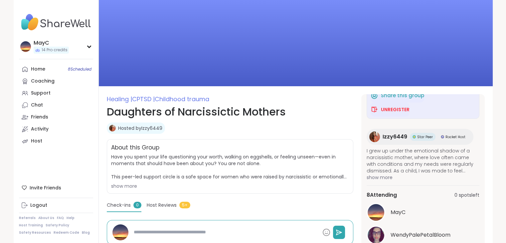
scroll to position [0, 0]
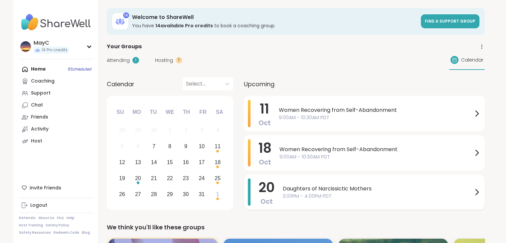
click at [290, 196] on span "3:00PM - 4:00PM PDT" at bounding box center [378, 196] width 190 height 7
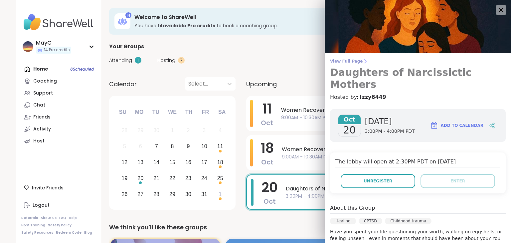
click at [335, 61] on span "View Full Page" at bounding box center [418, 61] width 176 height 5
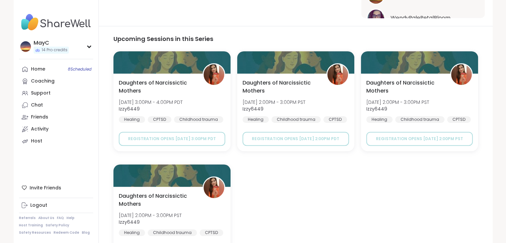
scroll to position [361, 0]
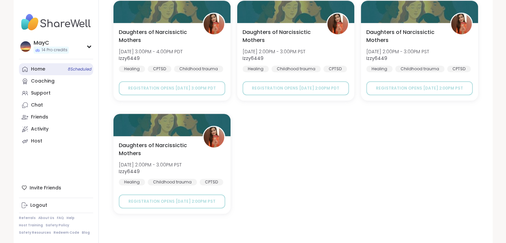
click at [51, 74] on link "Home 8 Scheduled" at bounding box center [56, 69] width 74 height 12
type textarea "*"
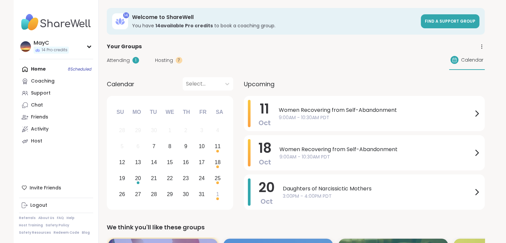
click at [113, 60] on span "Attending" at bounding box center [118, 60] width 23 height 7
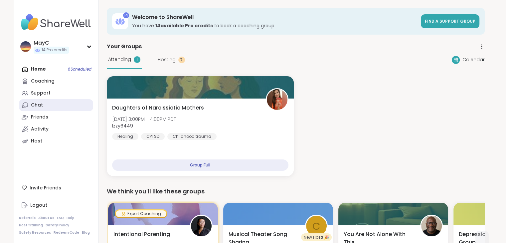
click at [56, 105] on link "Chat" at bounding box center [56, 105] width 74 height 12
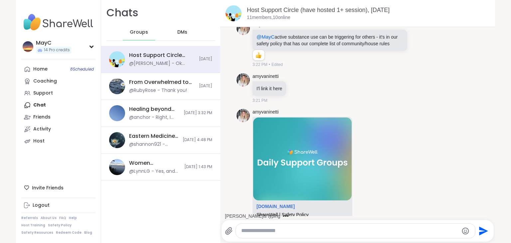
scroll to position [2580, 0]
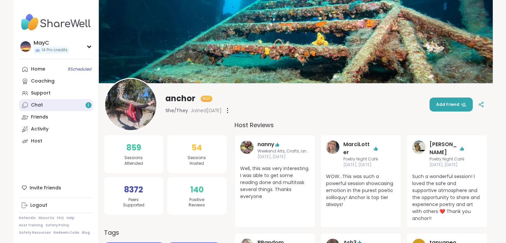
click at [73, 102] on link "Chat 2" at bounding box center [56, 105] width 74 height 12
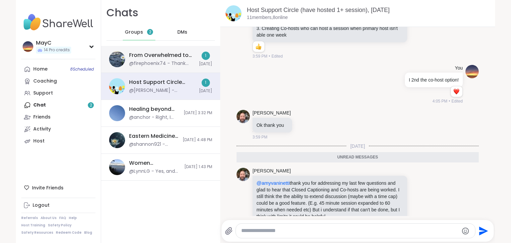
scroll to position [2681, 0]
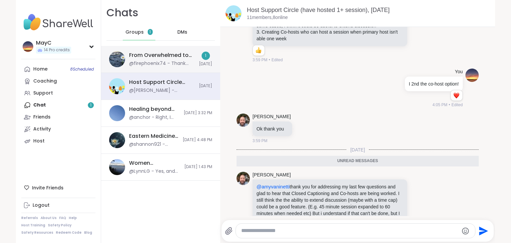
click at [158, 69] on div "From Overwhelmed to Anchored: Emotional Regulation, Oct 07 @firephoenix74 - Tha…" at bounding box center [160, 59] width 119 height 27
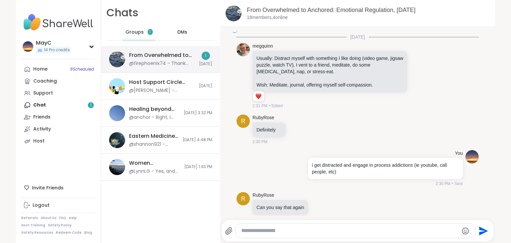
scroll to position [2866, 0]
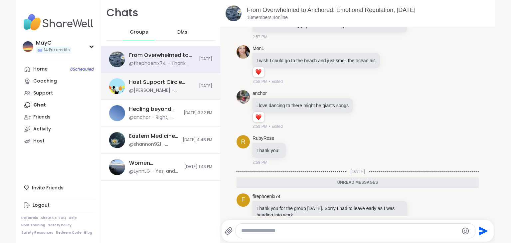
click at [141, 86] on div "Host Support Circle (have hosted 1+ session), Oct 07" at bounding box center [162, 82] width 66 height 7
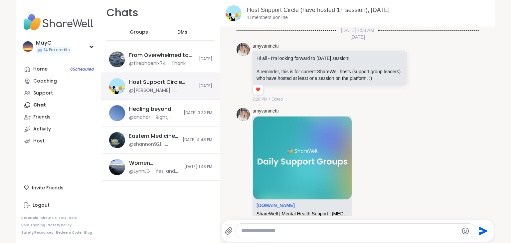
scroll to position [2658, 0]
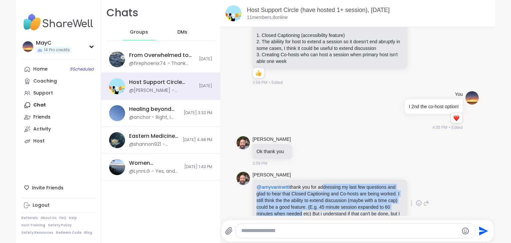
drag, startPoint x: 321, startPoint y: 167, endPoint x: 331, endPoint y: 195, distance: 29.7
click at [331, 195] on p "@amyvaninetti thank you for addressing my last few questions and glad to hear t…" at bounding box center [330, 204] width 147 height 40
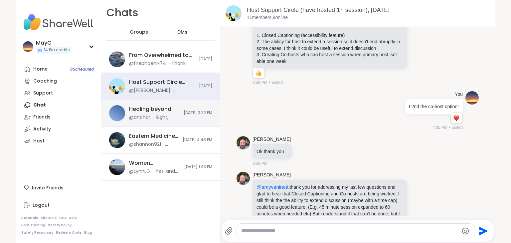
click at [137, 117] on div "@anchor - Right, I don't ascribe to the author's every point, and I grew up wit…" at bounding box center [154, 117] width 51 height 7
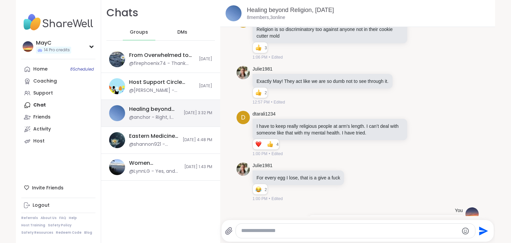
scroll to position [2278, 0]
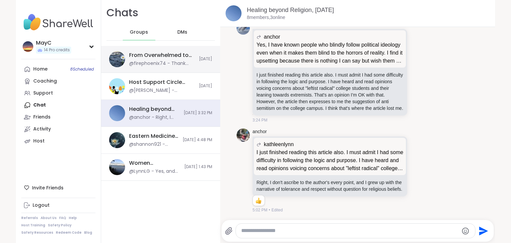
click at [158, 59] on div "From Overwhelmed to Anchored: Emotional Regulation, Oct 07 @firephoenix74 - Tha…" at bounding box center [162, 59] width 66 height 15
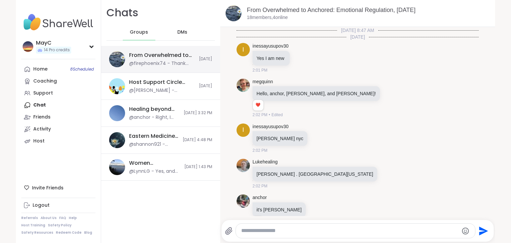
scroll to position [2844, 0]
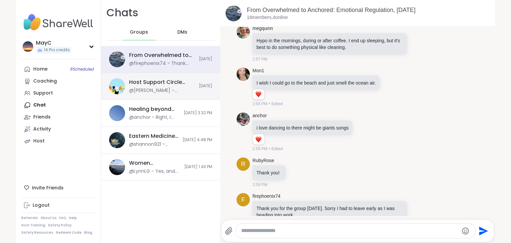
click at [152, 89] on div "@Brian_L - @amyvaninetti thank you for addressing my last few questions and gla…" at bounding box center [162, 90] width 66 height 7
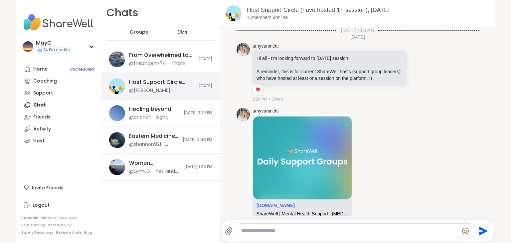
scroll to position [2658, 0]
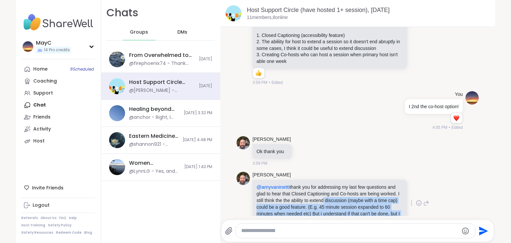
drag, startPoint x: 339, startPoint y: 181, endPoint x: 336, endPoint y: 196, distance: 15.3
click at [336, 196] on p "@amyvaninetti thank you for addressing my last few questions and glad to hear t…" at bounding box center [330, 204] width 147 height 40
